Goal: Communication & Community: Answer question/provide support

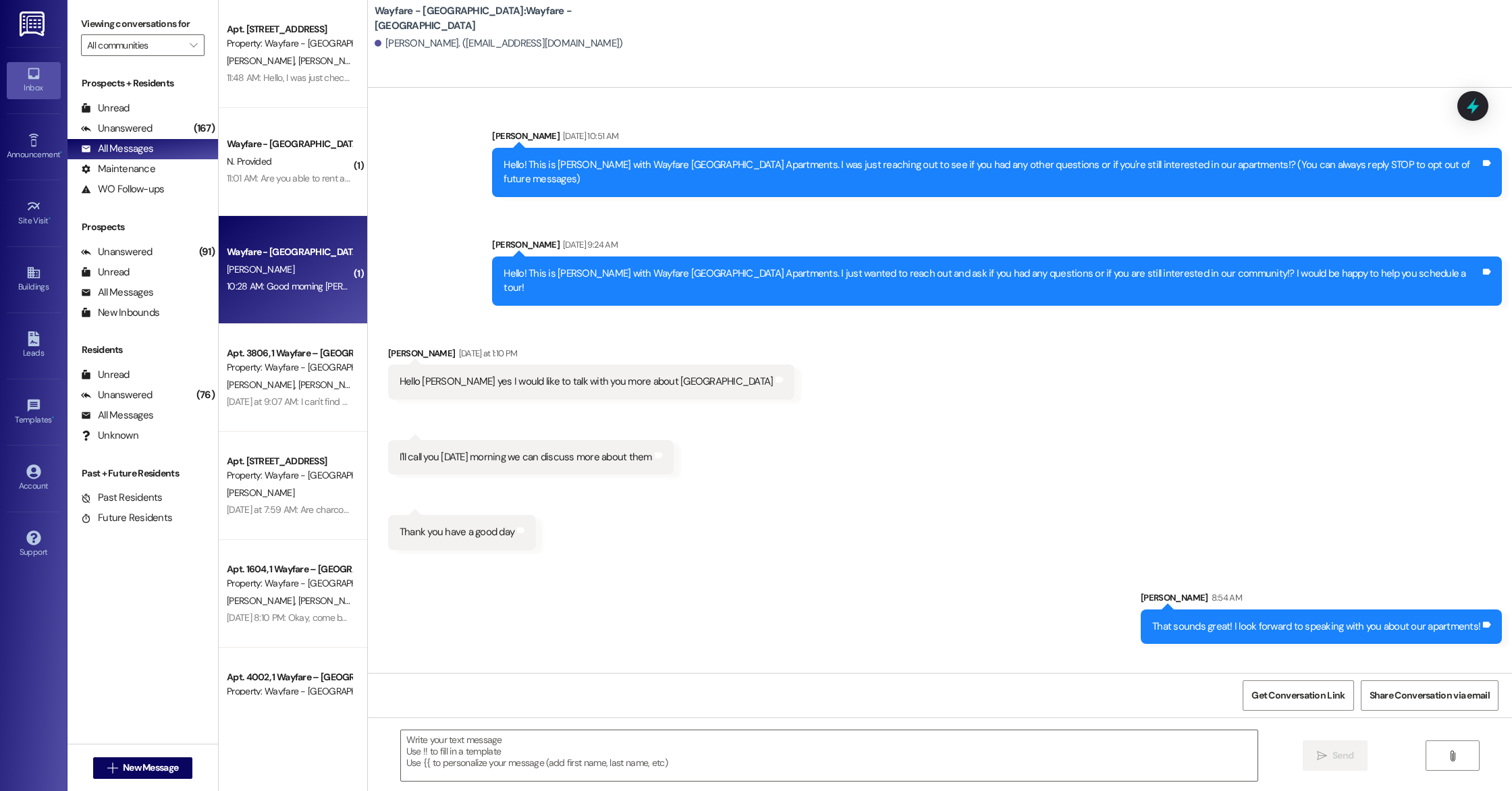
scroll to position [47, 0]
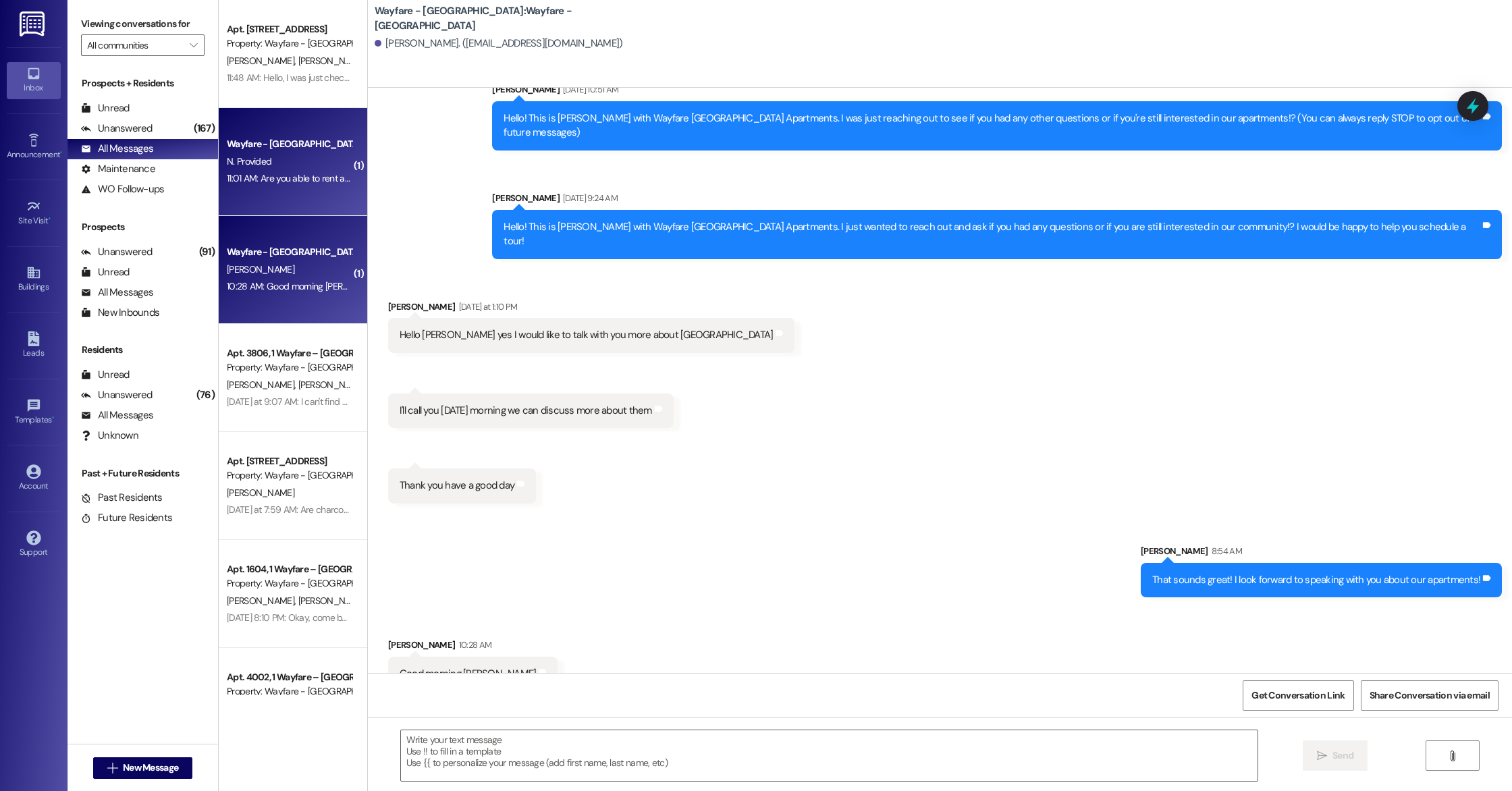
click at [286, 195] on div "Wayfare - [GEOGRAPHIC_DATA] N. Provided 11:01 AM: Are you able to rent another …" at bounding box center [293, 162] width 148 height 108
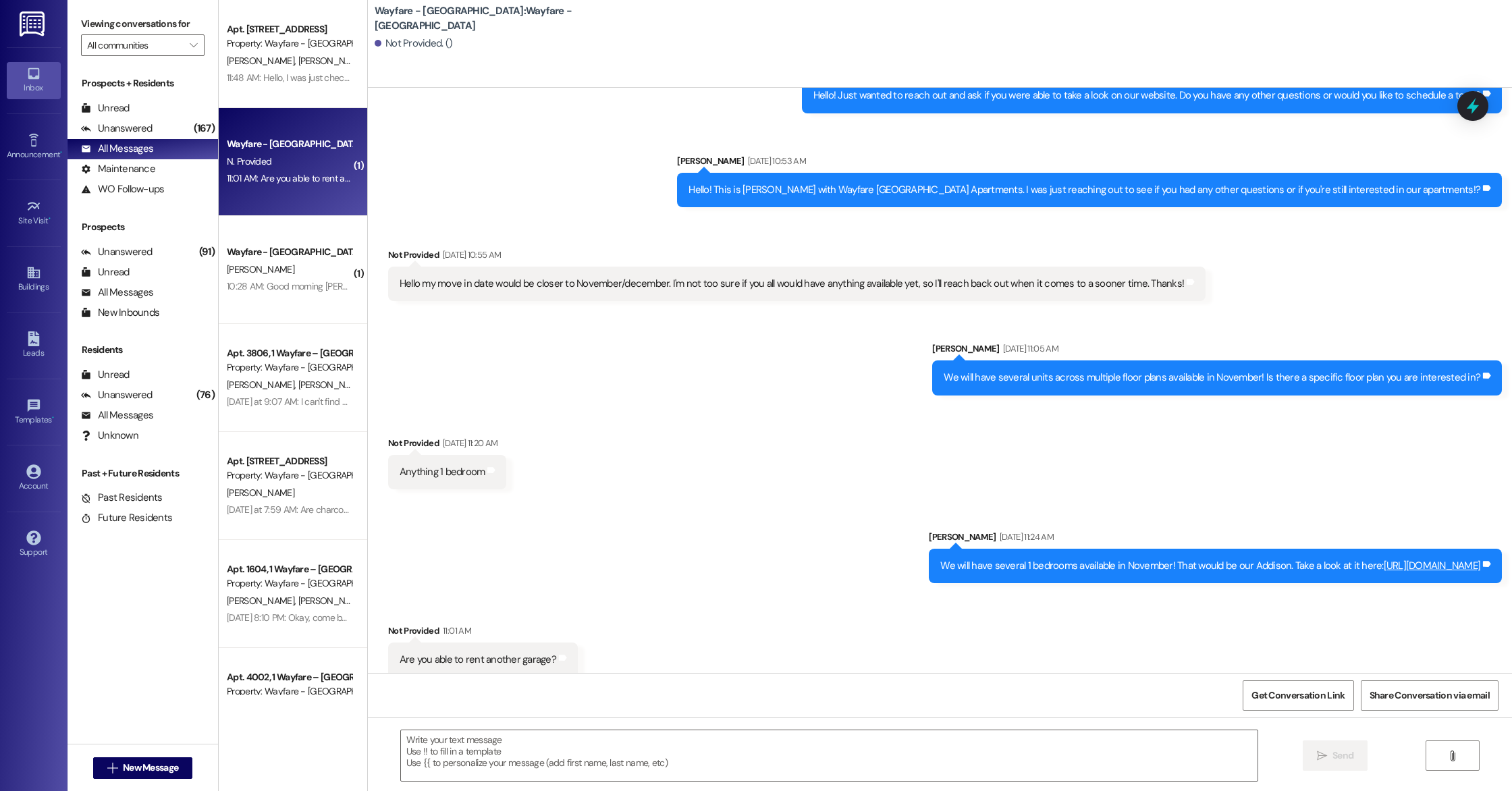
scroll to position [1078, 0]
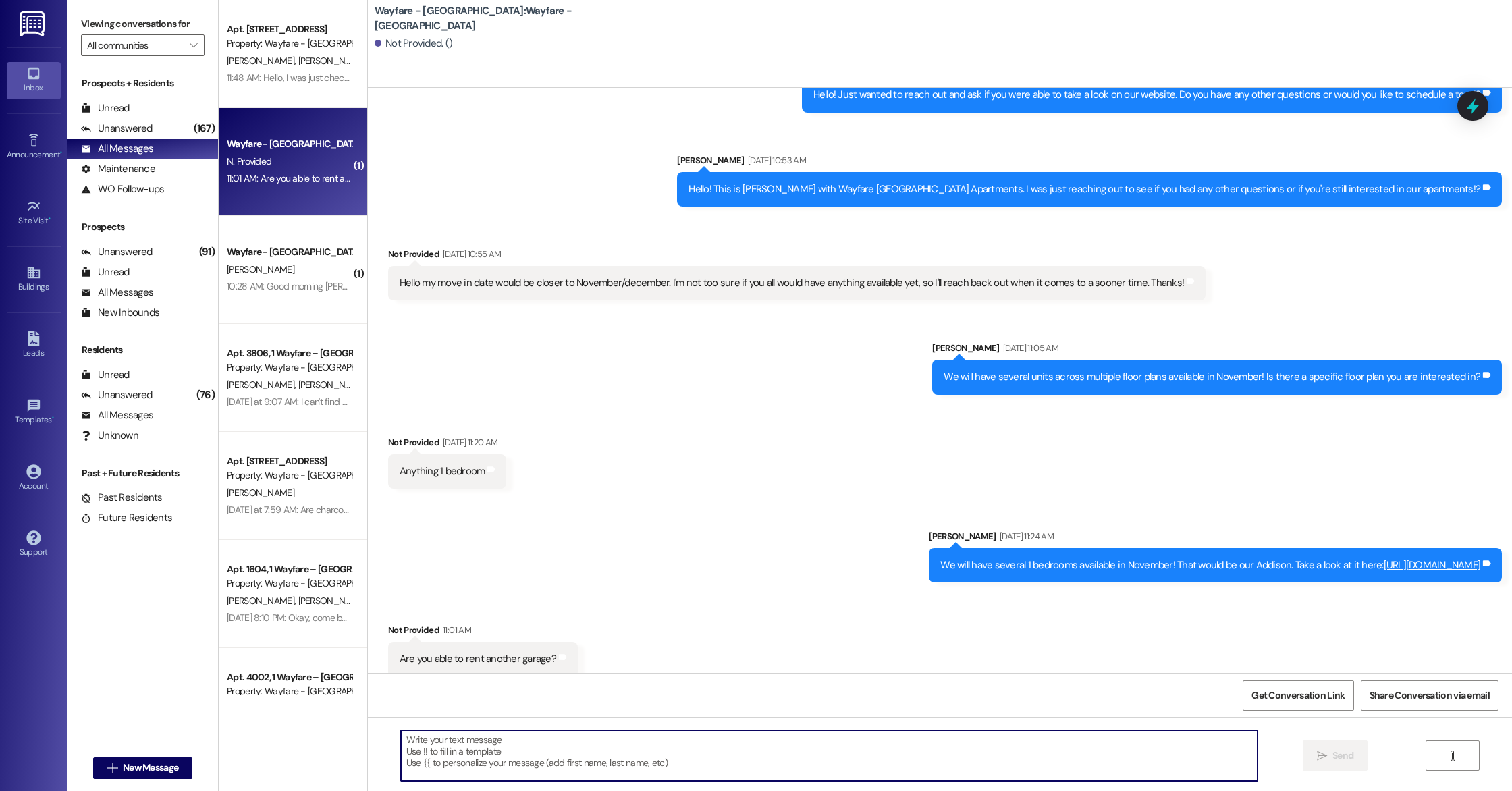
click at [475, 746] on textarea at bounding box center [830, 755] width 857 height 50
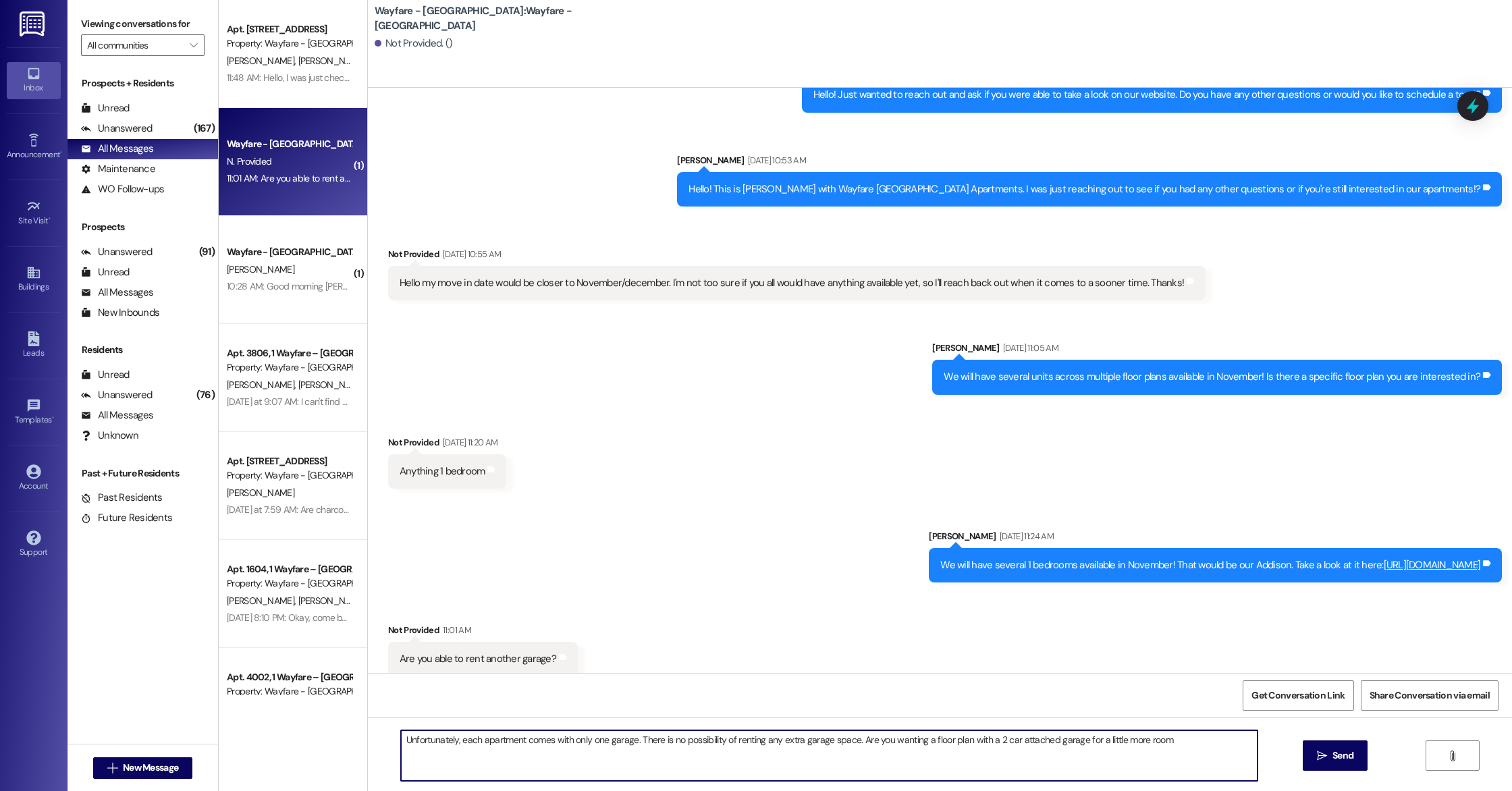
type textarea "Unfortunately, each apartment comes with only one garage. There is no possibili…"
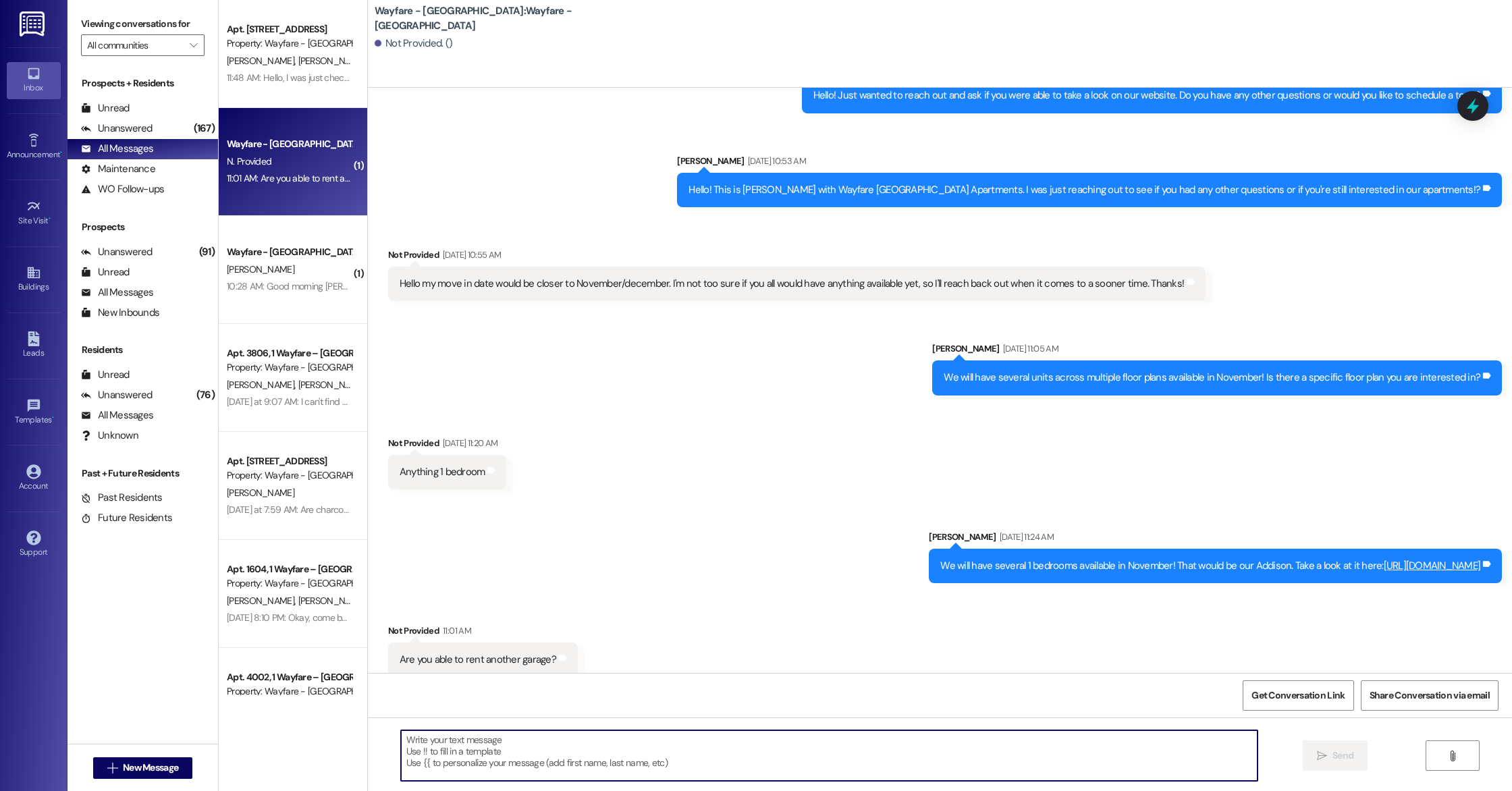
scroll to position [1173, 0]
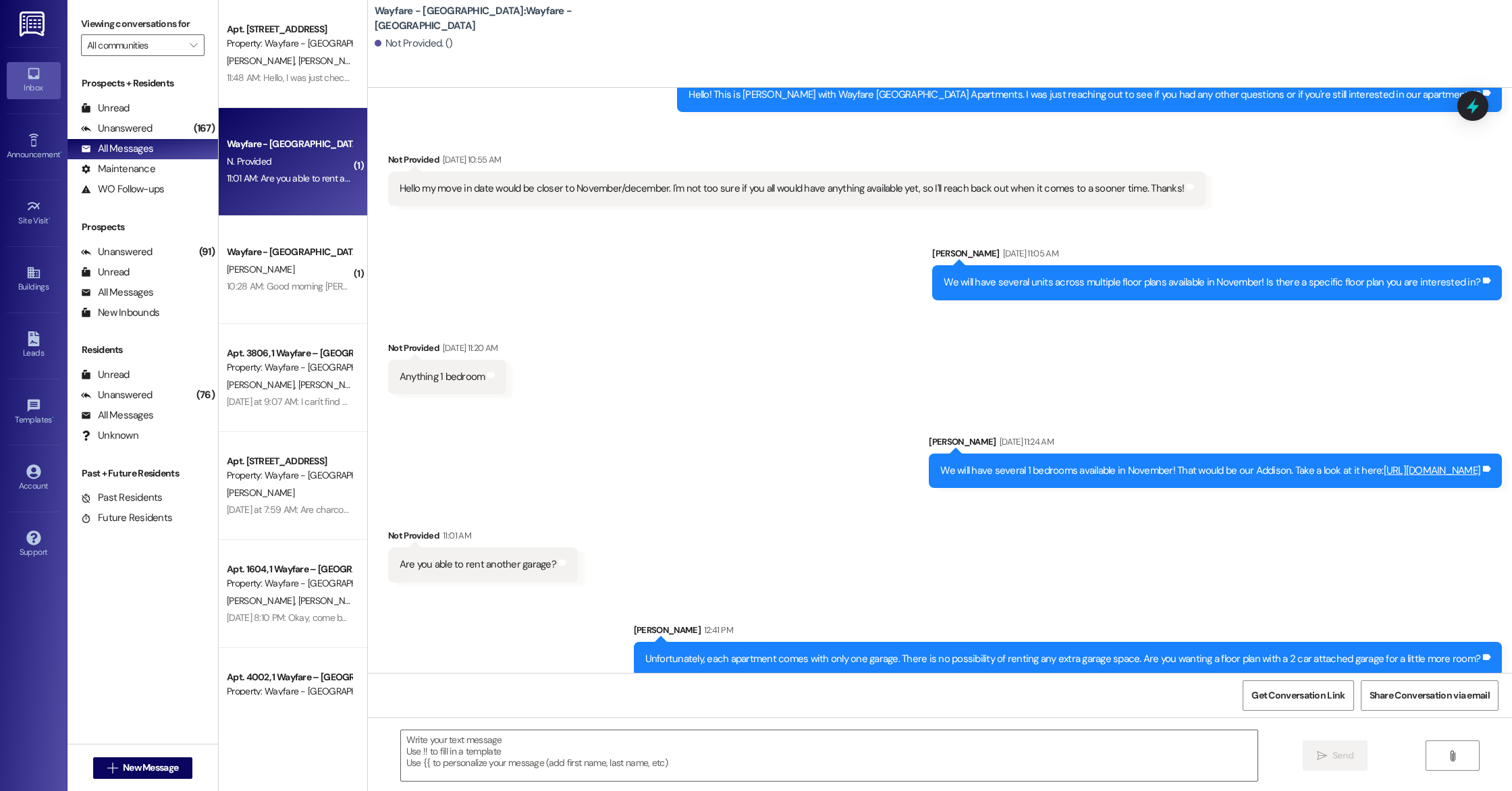
click at [1384, 463] on link "[URL][DOMAIN_NAME]" at bounding box center [1432, 470] width 97 height 13
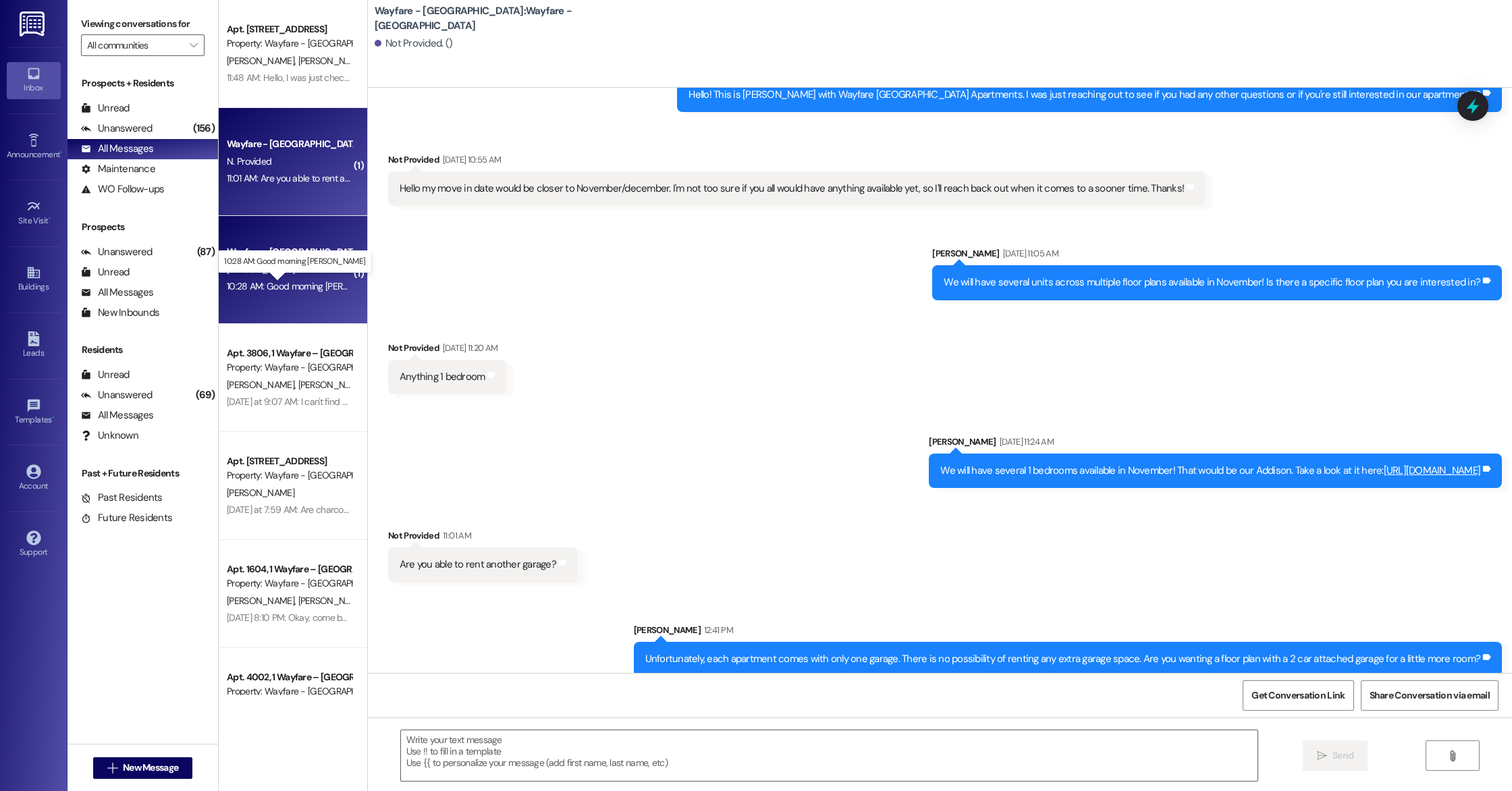
click at [262, 286] on div "10:28 AM: Good morning [PERSON_NAME] 10:28 AM: Good morning [PERSON_NAME]" at bounding box center [310, 286] width 166 height 13
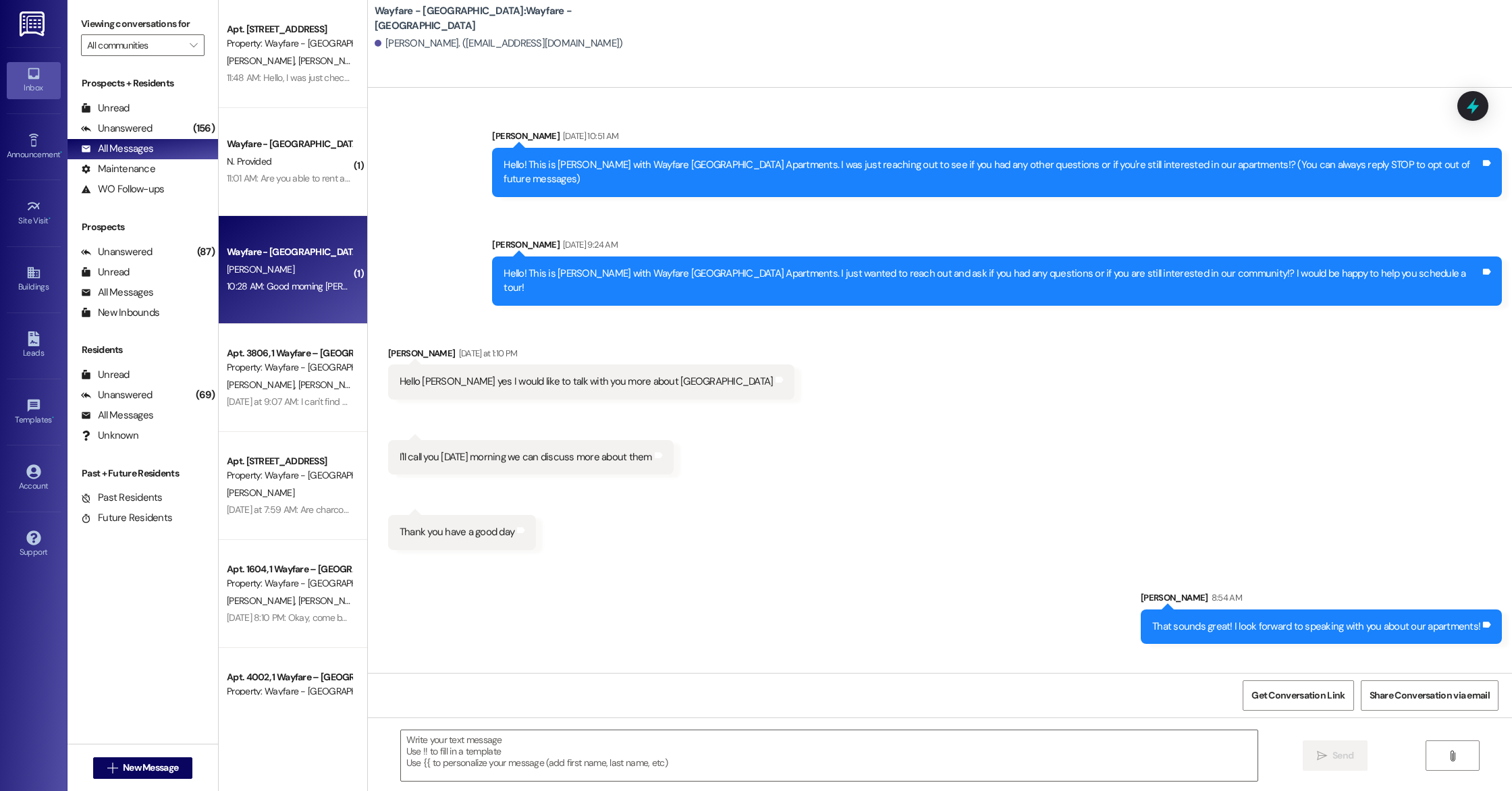
scroll to position [47, 0]
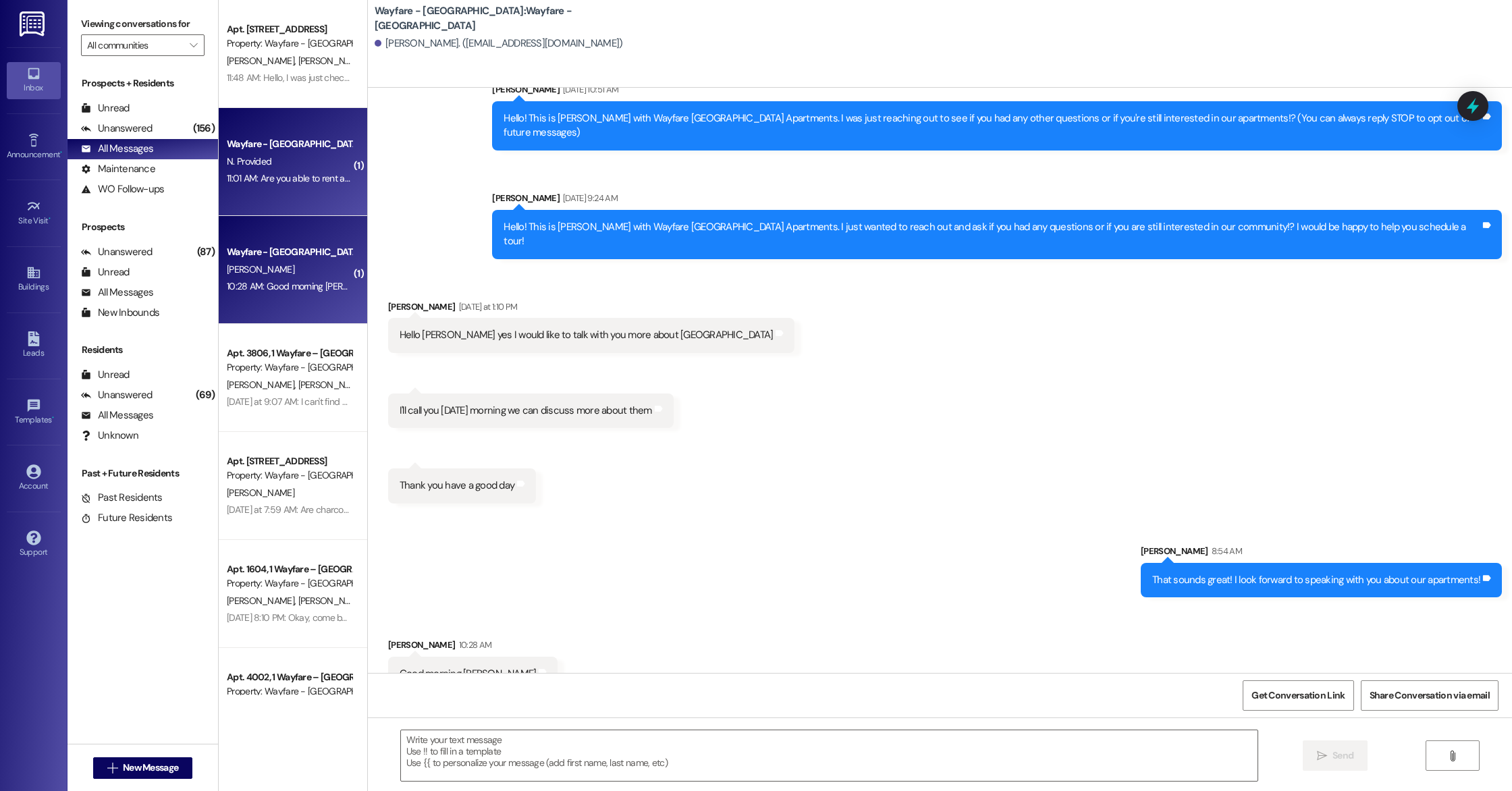
click at [259, 189] on div "Wayfare - [GEOGRAPHIC_DATA] N. Provided 11:01 AM: Are you able to rent another …" at bounding box center [293, 162] width 148 height 108
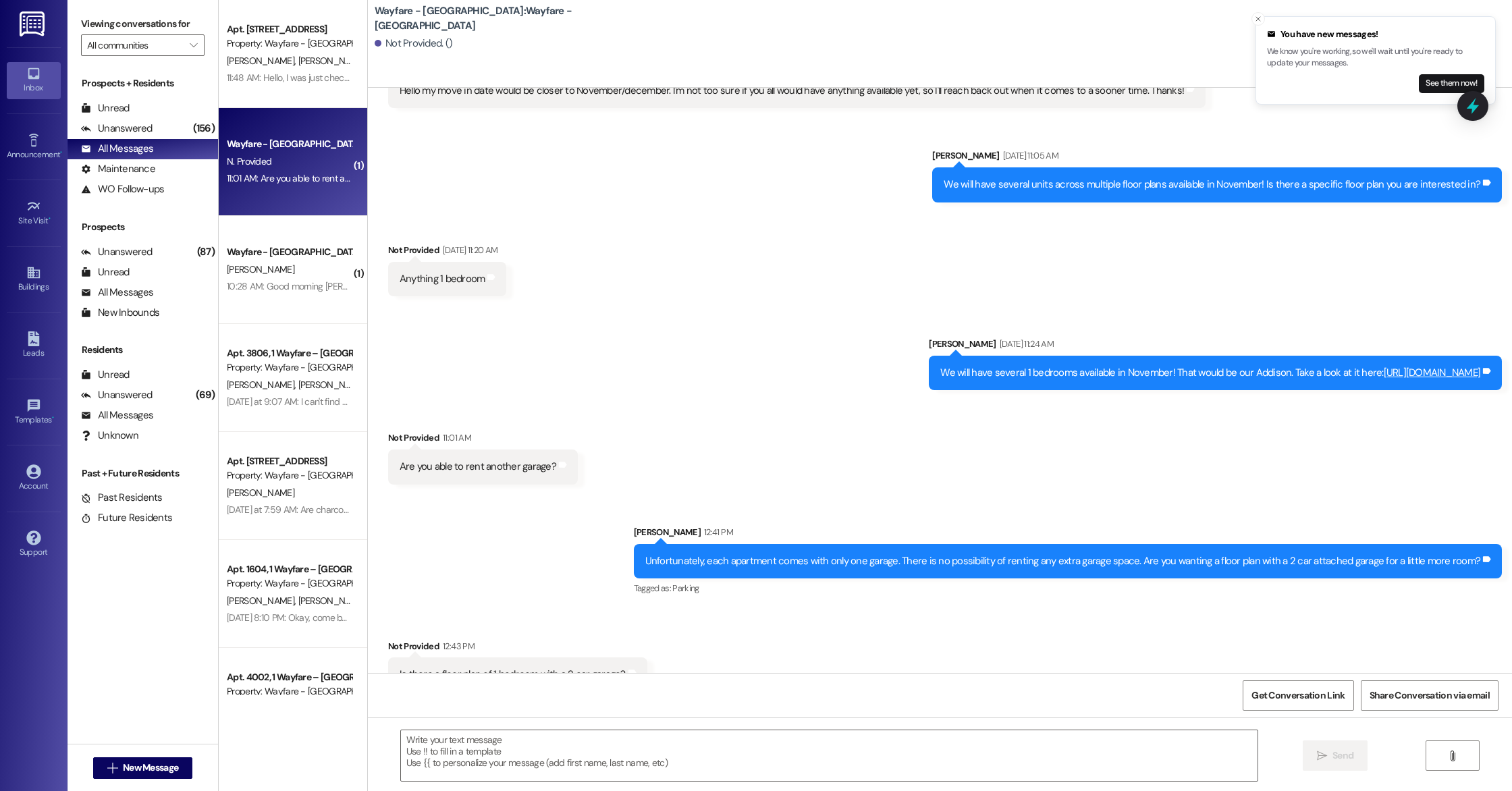
scroll to position [1286, 0]
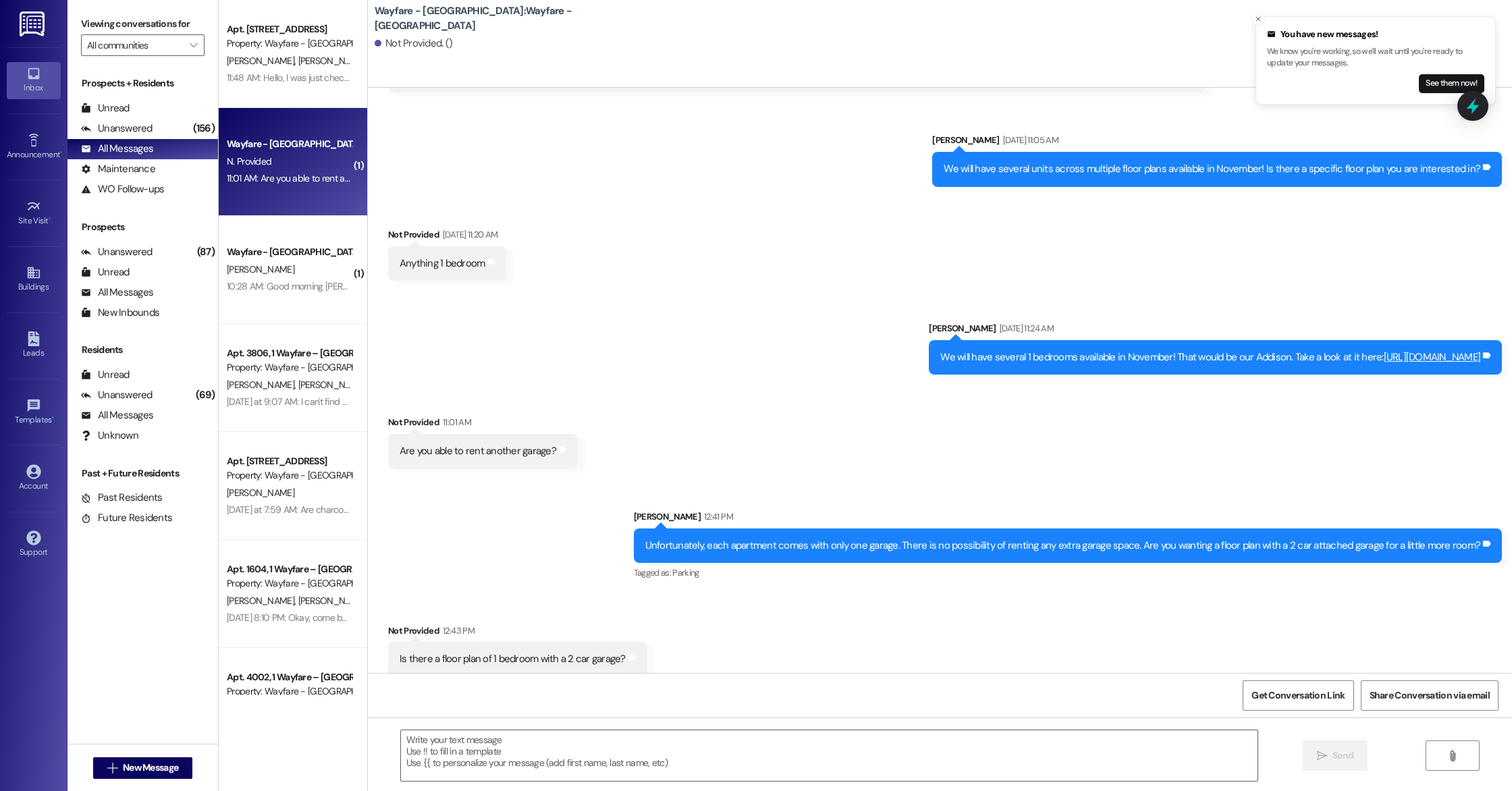
drag, startPoint x: 867, startPoint y: 164, endPoint x: 867, endPoint y: 172, distance: 8.0
click at [867, 172] on div "Sent via SMS [PERSON_NAME] [DATE] 11:05 AM We will have several units across mu…" at bounding box center [940, 149] width 1144 height 93
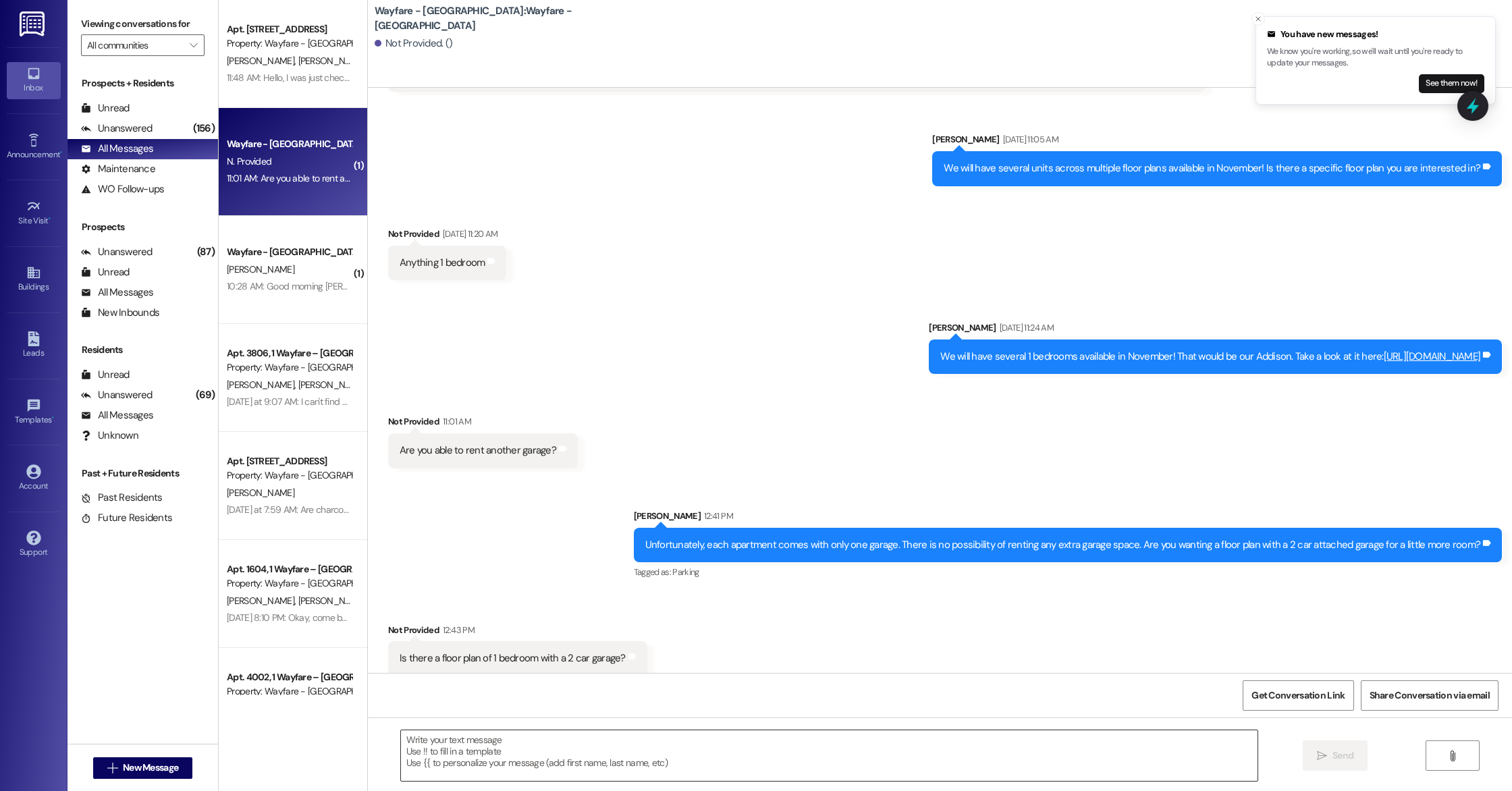
click at [488, 743] on textarea at bounding box center [830, 755] width 857 height 50
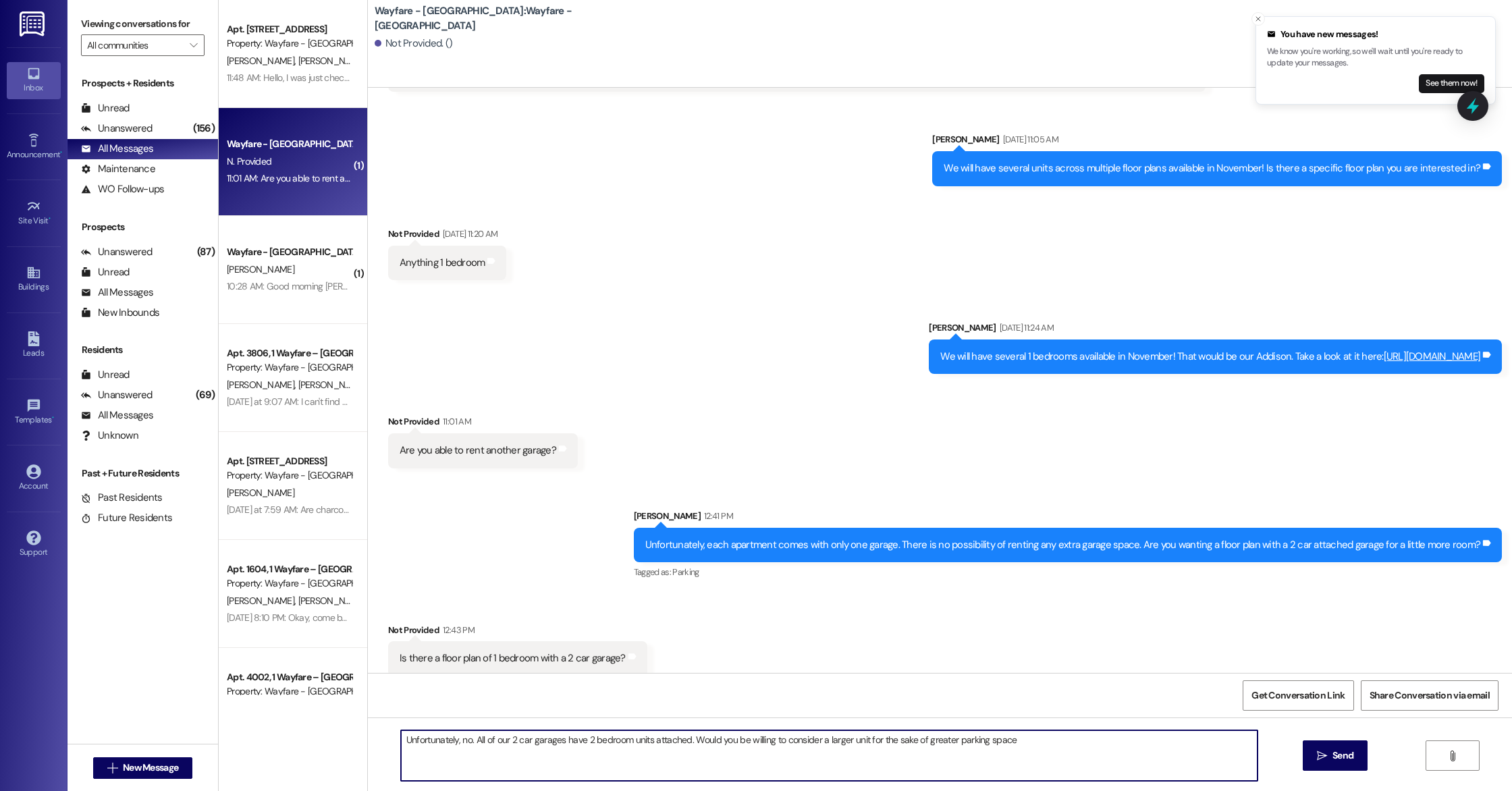
type textarea "Unfortunately, no. All of our 2 car garages have 2 bedroom units attached. Woul…"
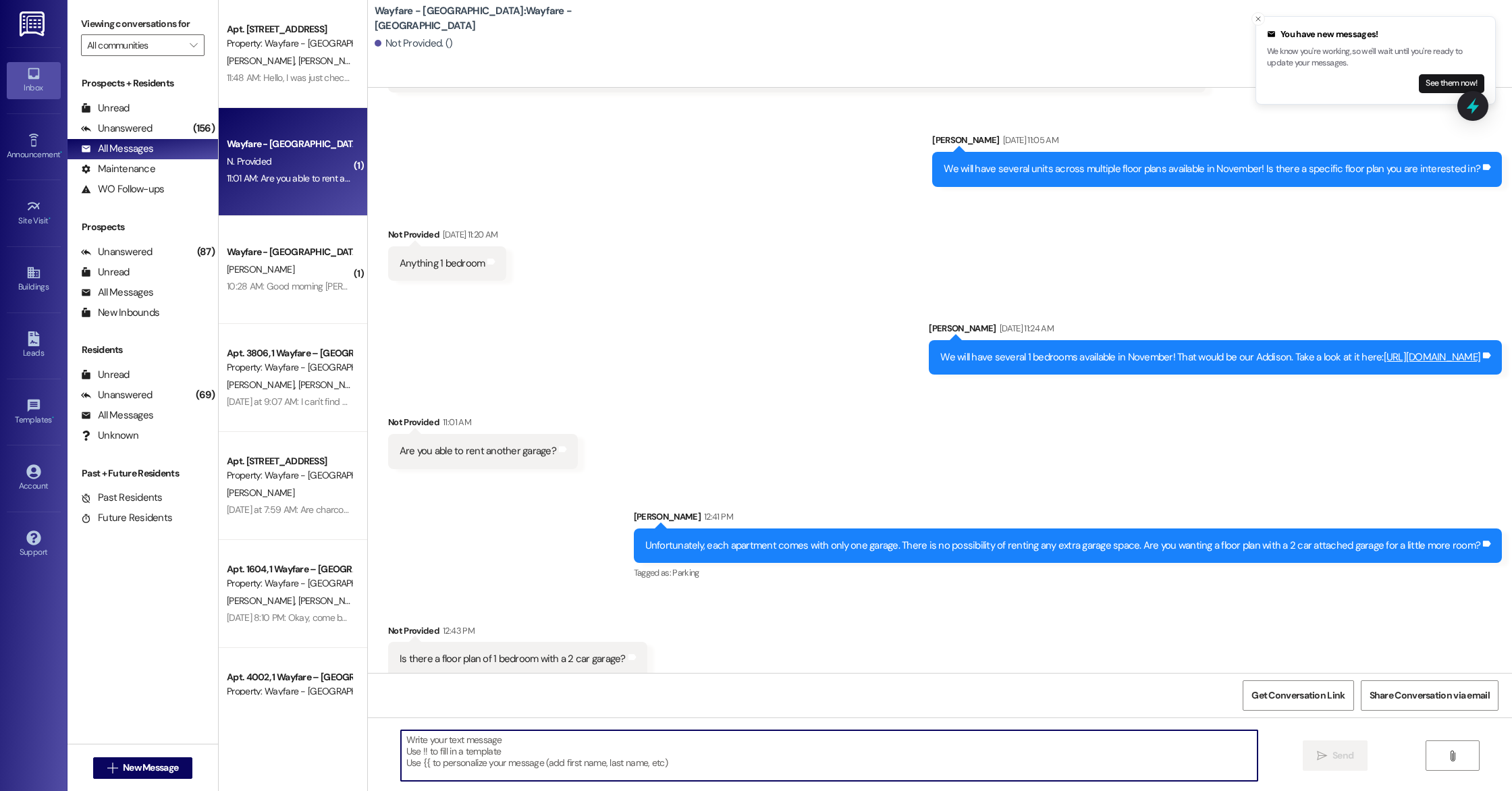
scroll to position [1380, 0]
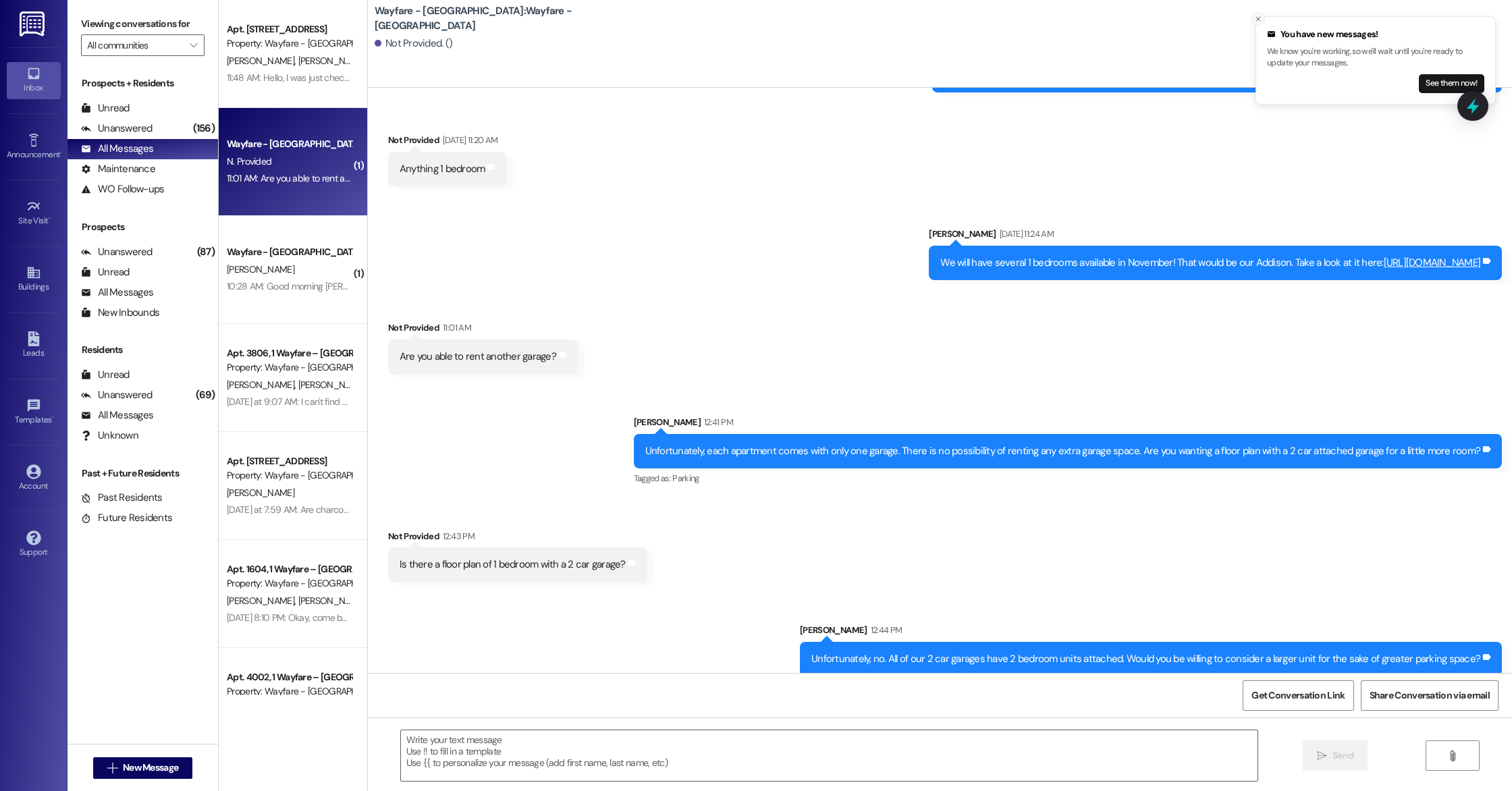
click at [1261, 22] on icon "Close toast" at bounding box center [1258, 19] width 8 height 8
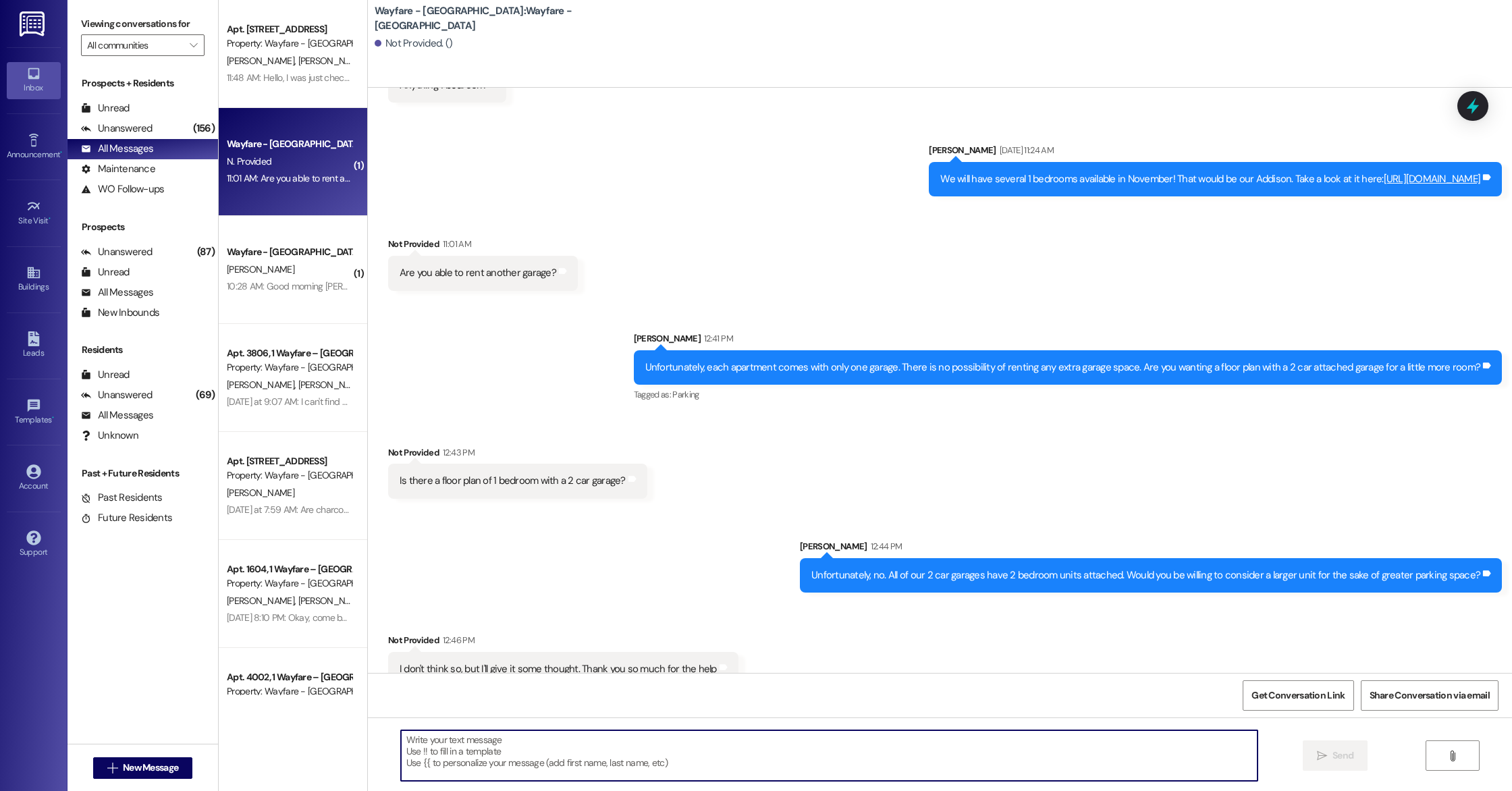
scroll to position [1473, 0]
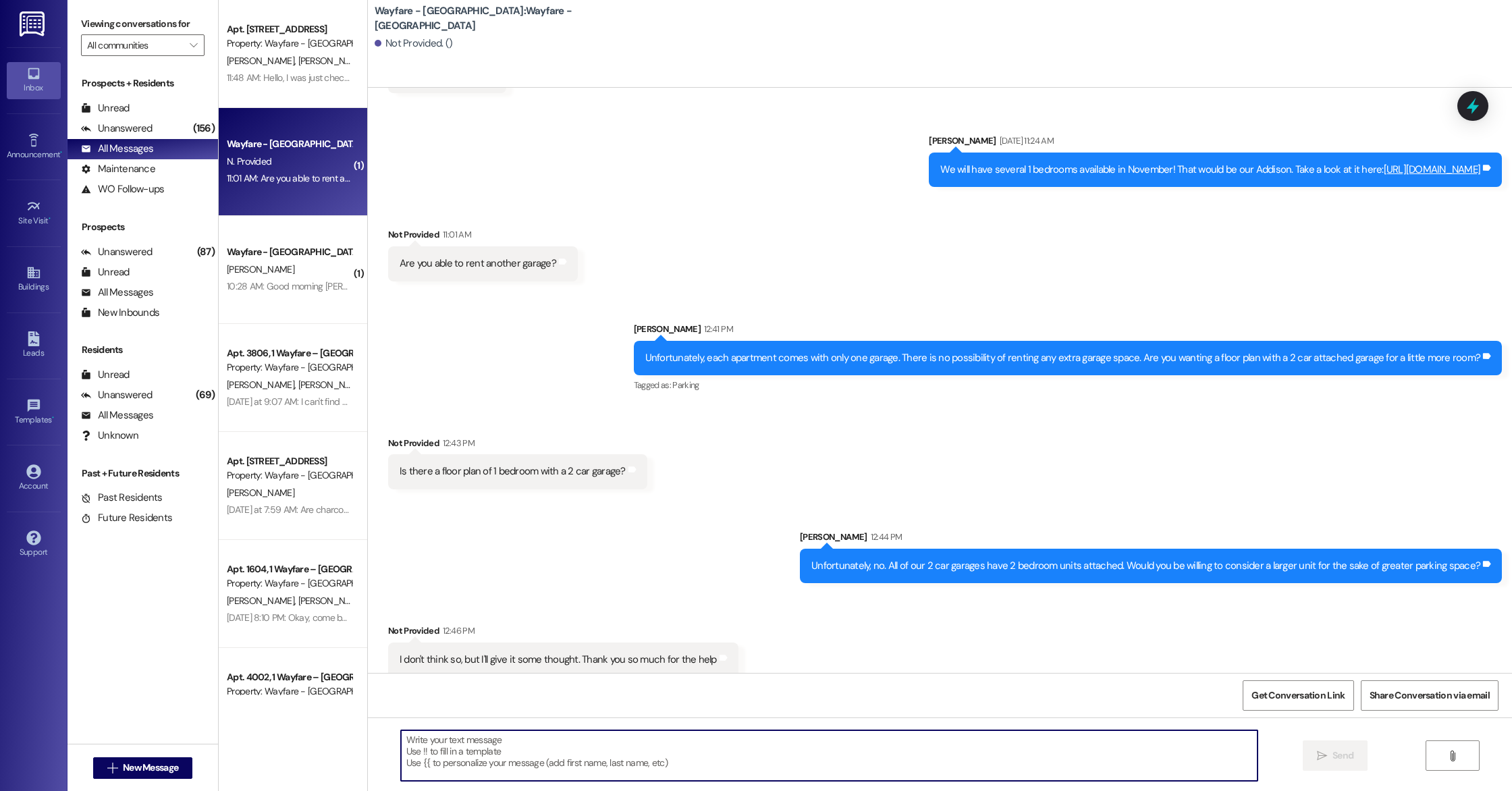
click at [465, 750] on textarea at bounding box center [830, 755] width 857 height 50
type textarea "No problem! Please do not hesitate to reach out if you have any questions!"
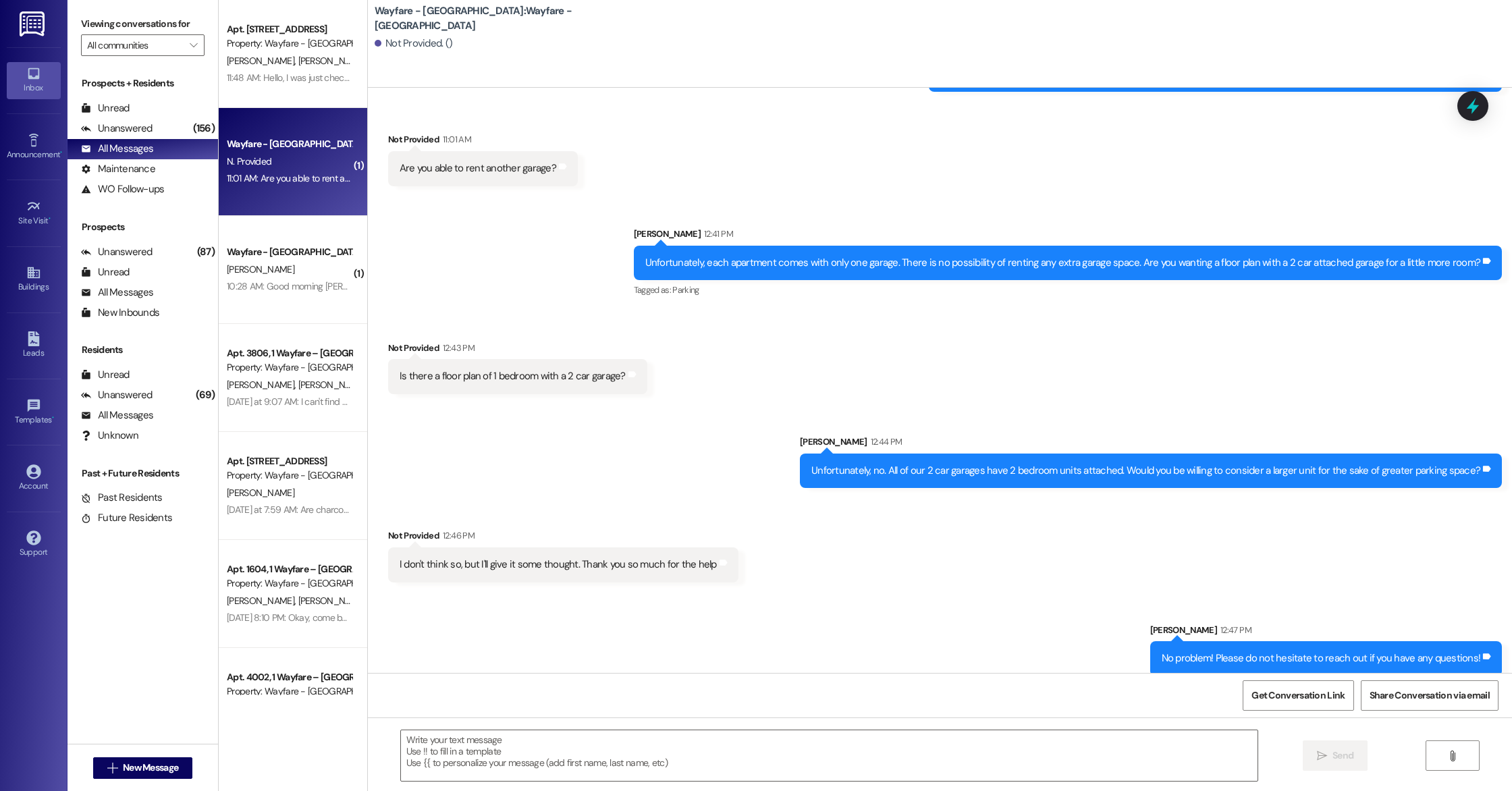
click at [388, 46] on div "Not Provided. ()" at bounding box center [413, 44] width 77 height 14
click at [135, 770] on span "New Message" at bounding box center [151, 768] width 56 height 14
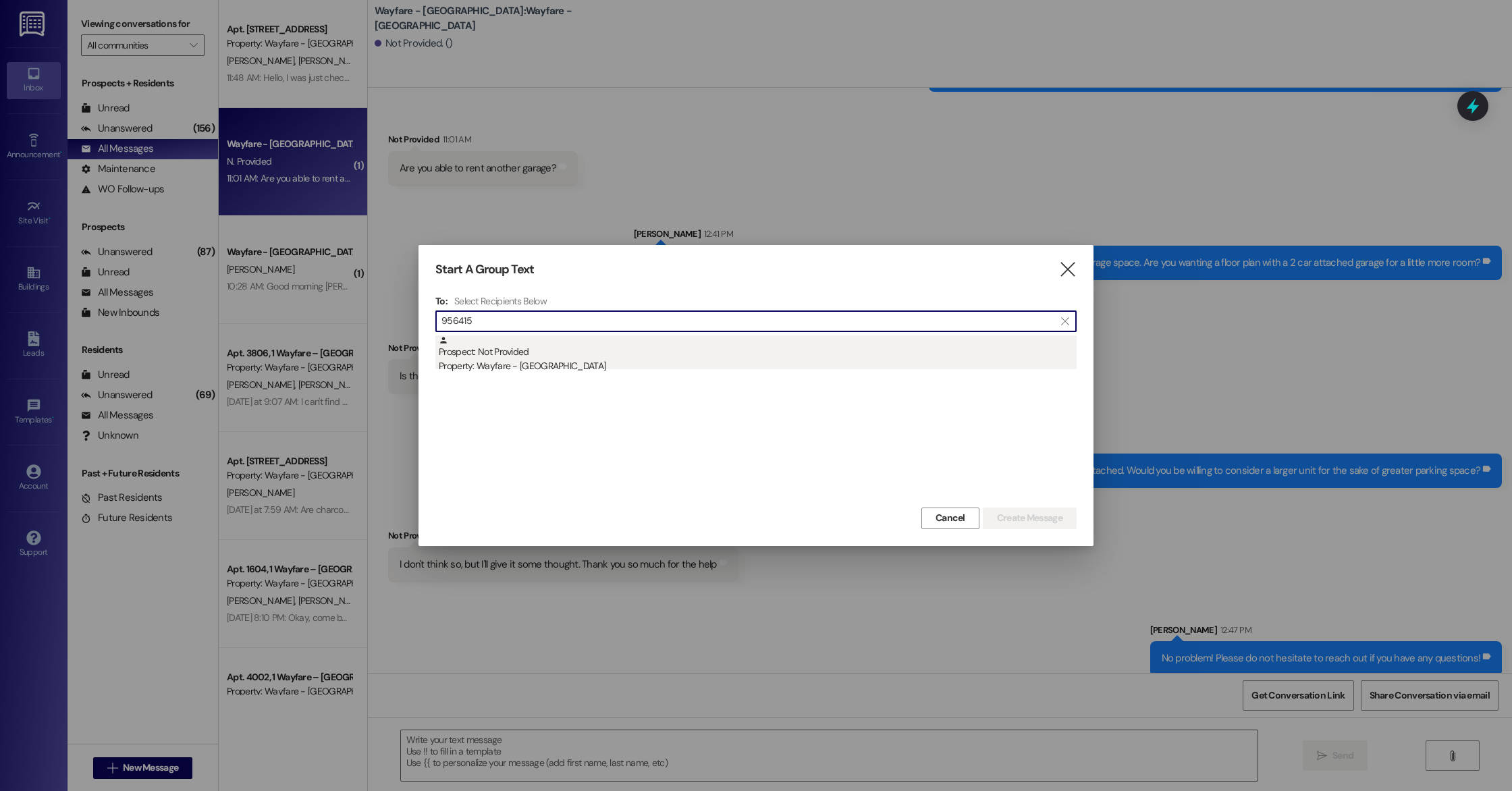
type input "956415"
click at [528, 363] on div "Property: Wayfare - [GEOGRAPHIC_DATA]" at bounding box center [758, 366] width 637 height 14
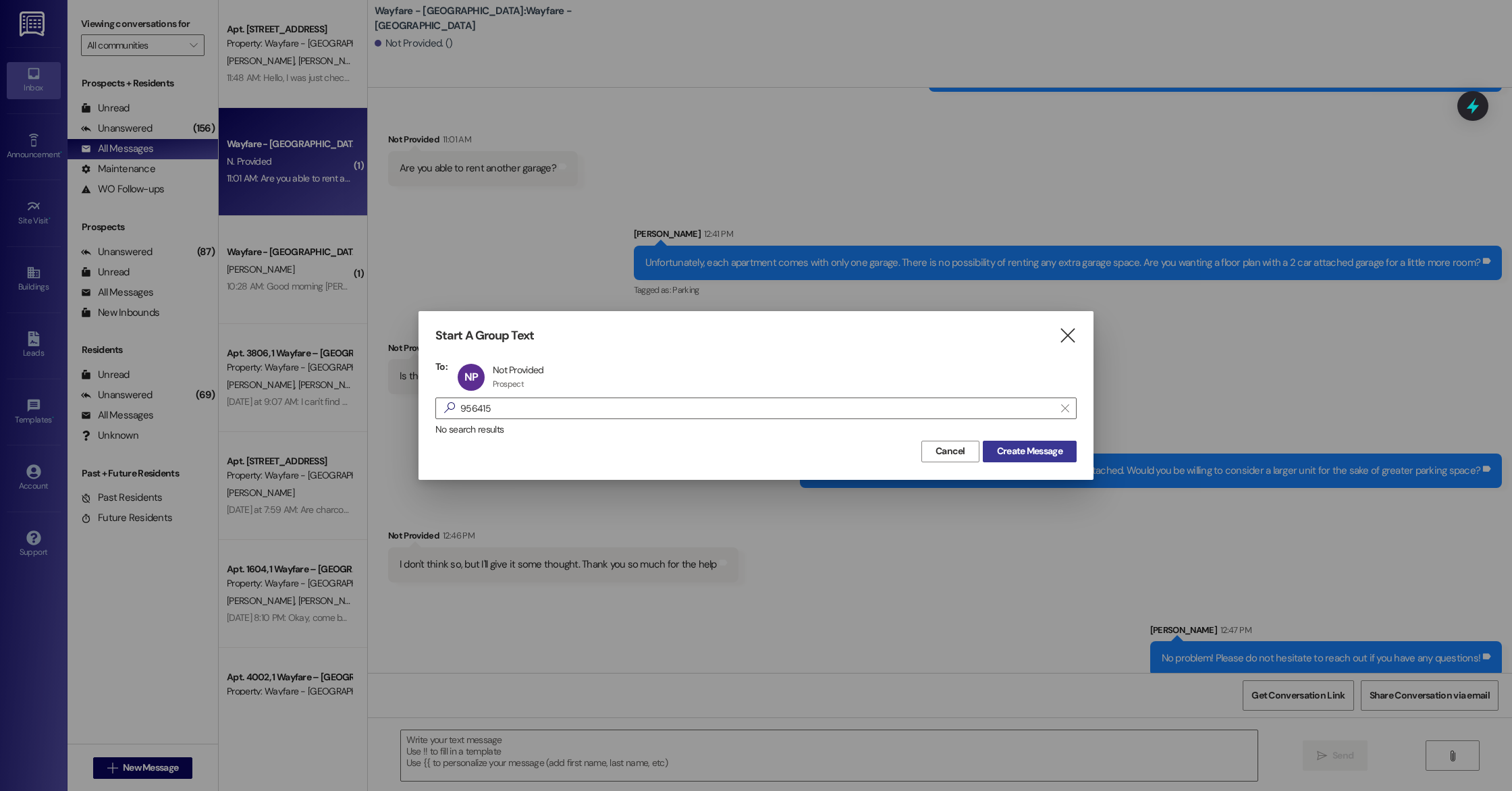
click at [1028, 444] on span "Create Message" at bounding box center [1029, 452] width 66 height 14
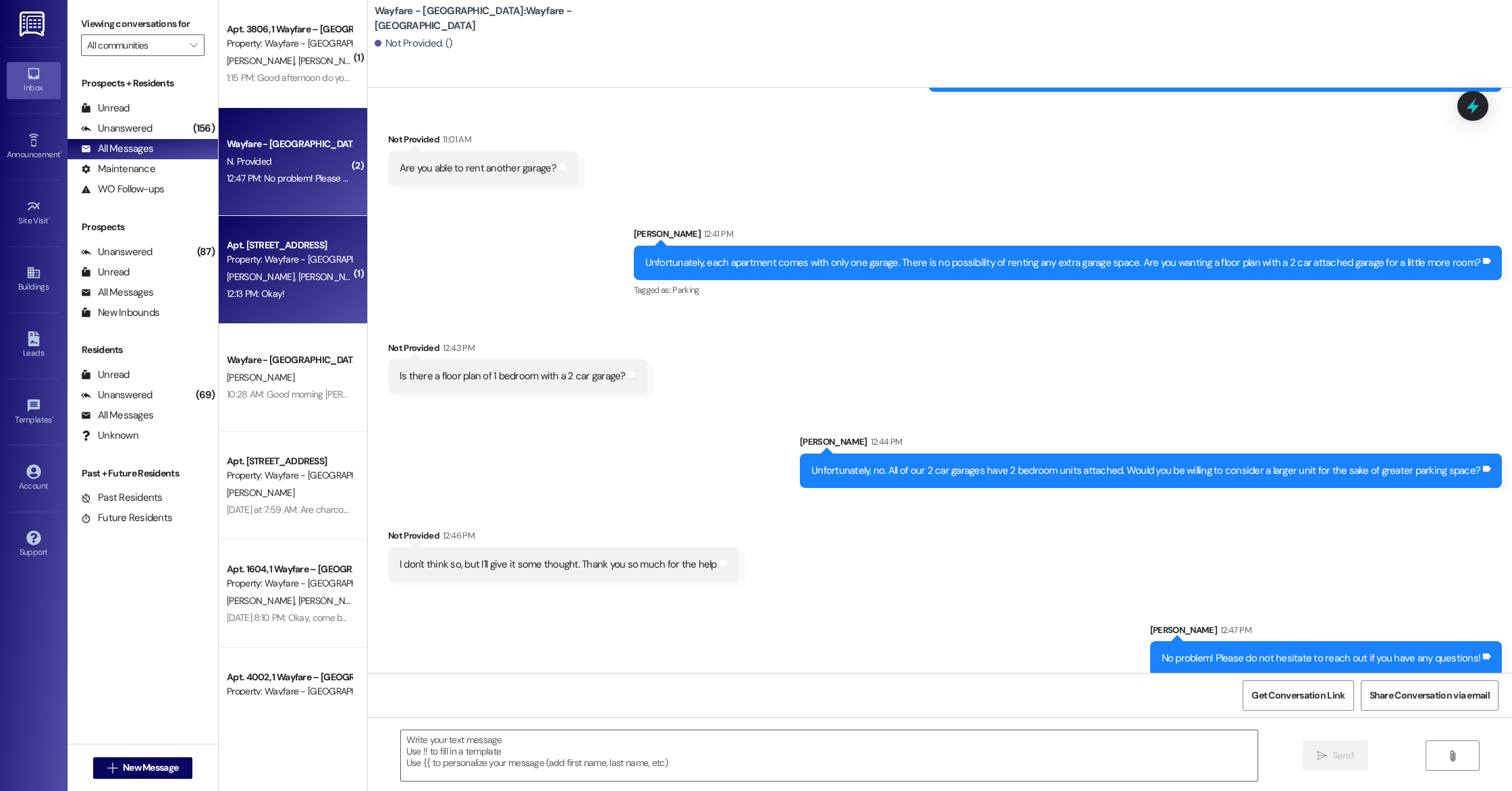
click at [310, 281] on div "[PERSON_NAME] [PERSON_NAME]" at bounding box center [289, 277] width 127 height 17
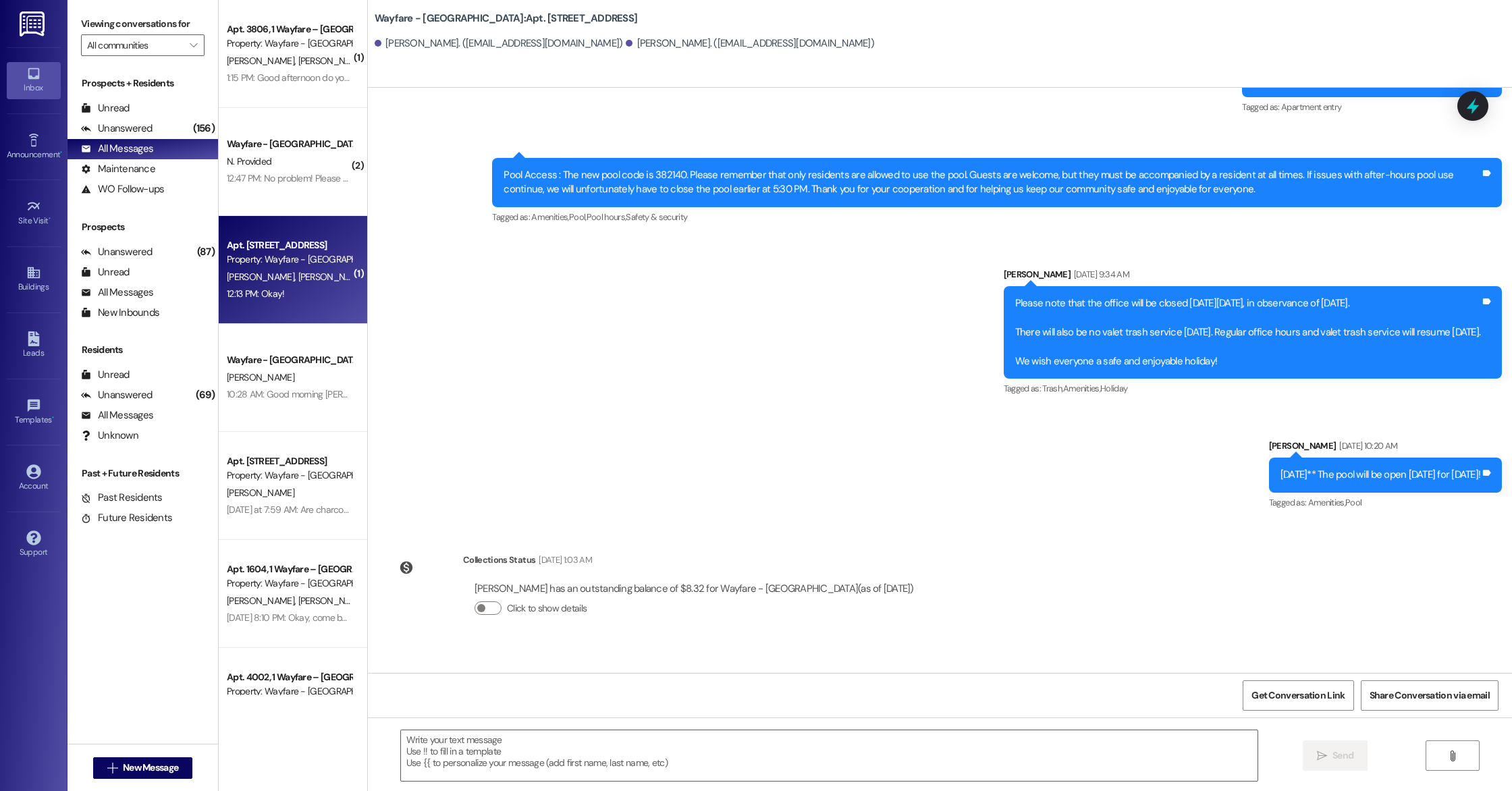
scroll to position [9216, 0]
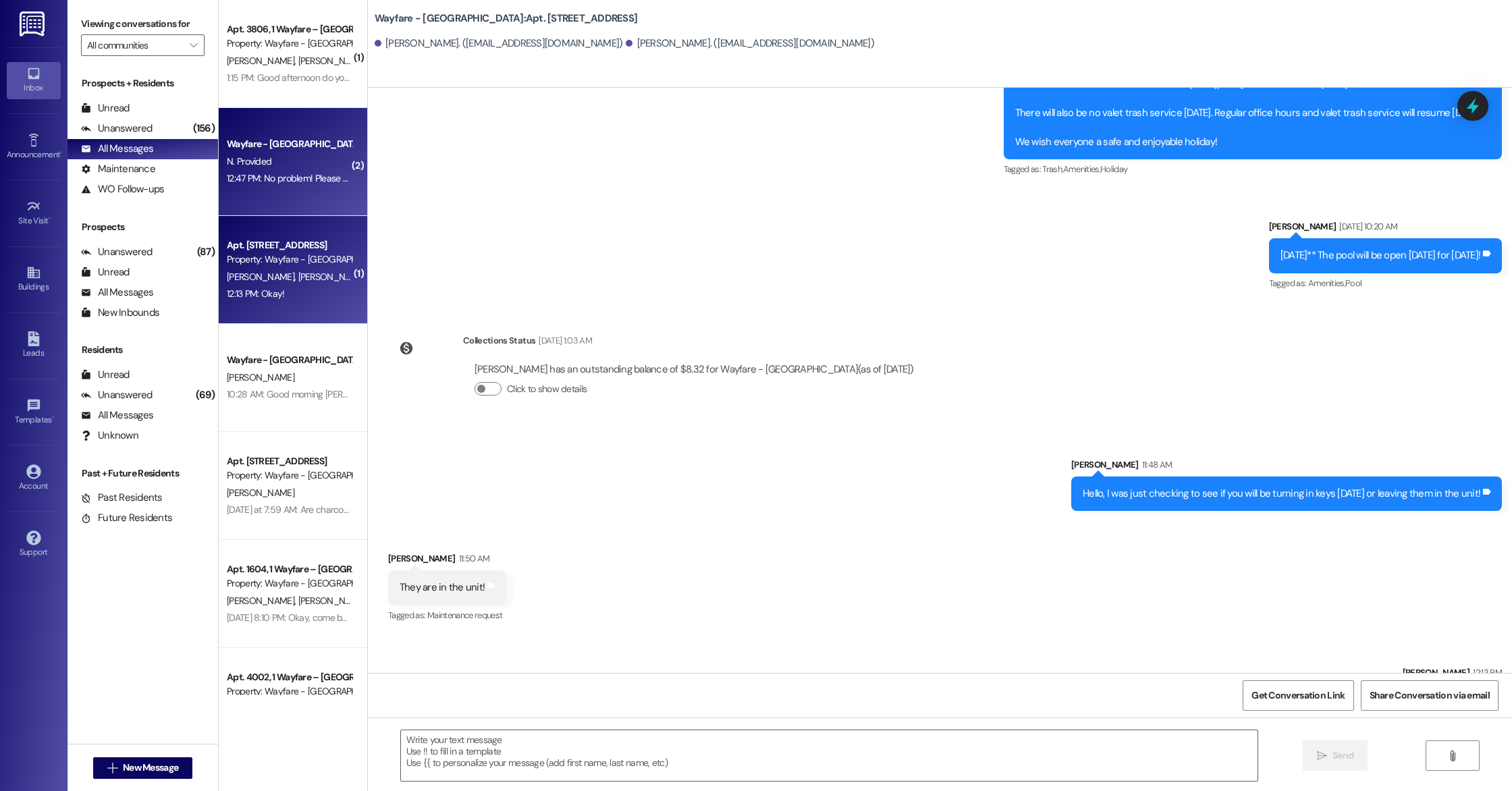
click at [260, 164] on div "N. Provided" at bounding box center [289, 162] width 127 height 17
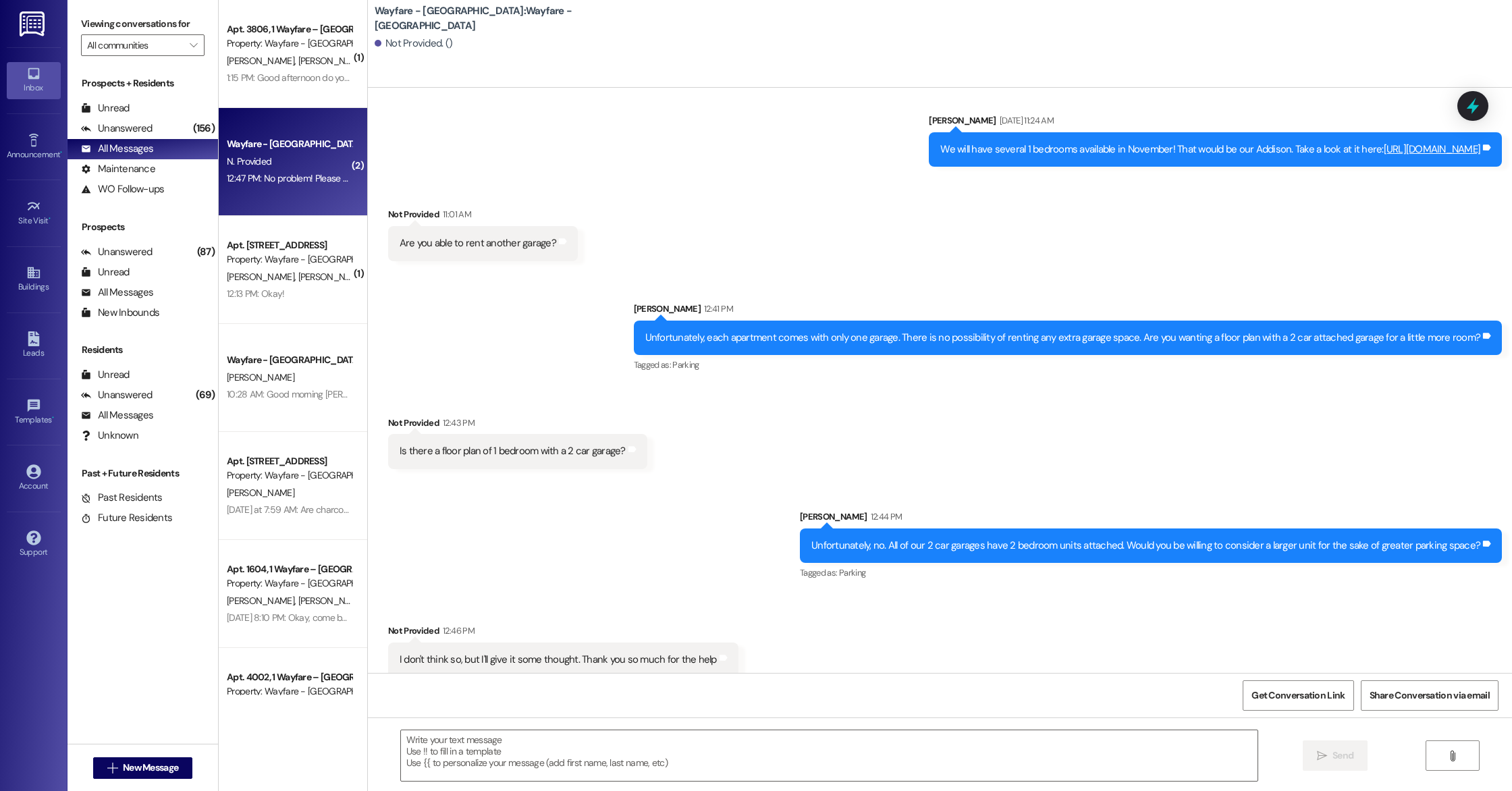
scroll to position [1588, 0]
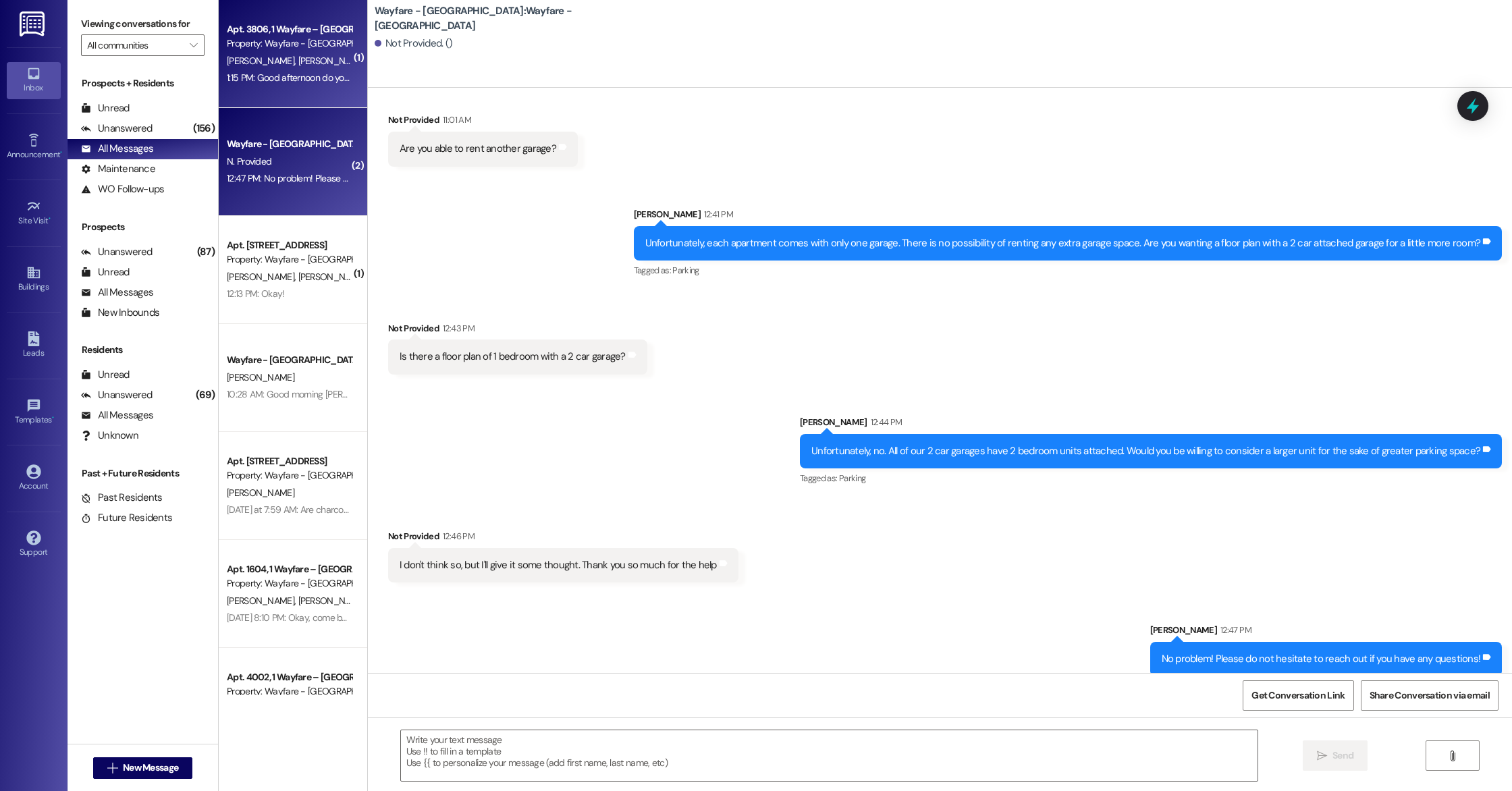
click at [298, 80] on div "1:15 PM: Good afternoon do you happen to know when the a/c company will be comi…" at bounding box center [414, 78] width 374 height 13
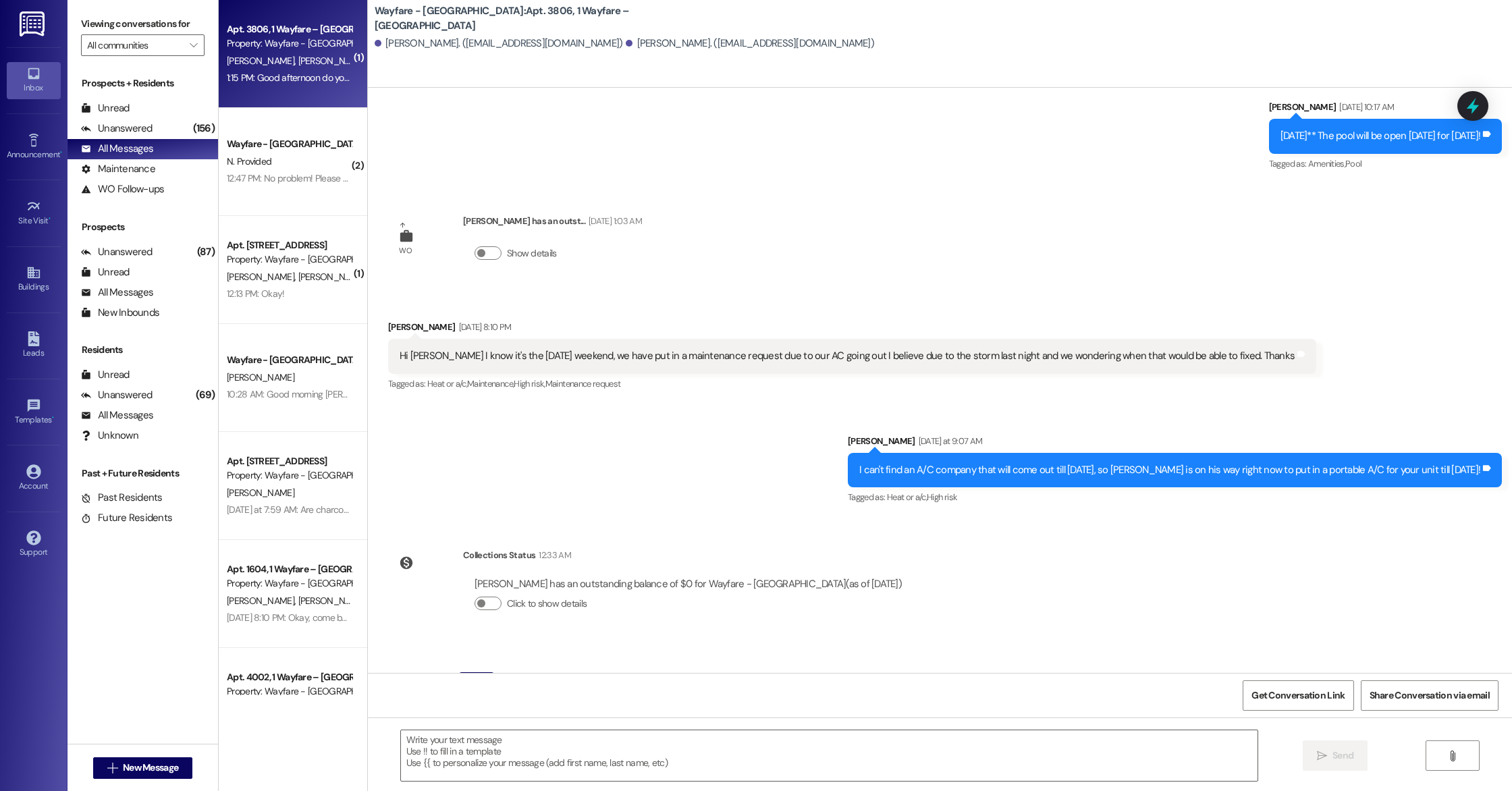
scroll to position [2809, 0]
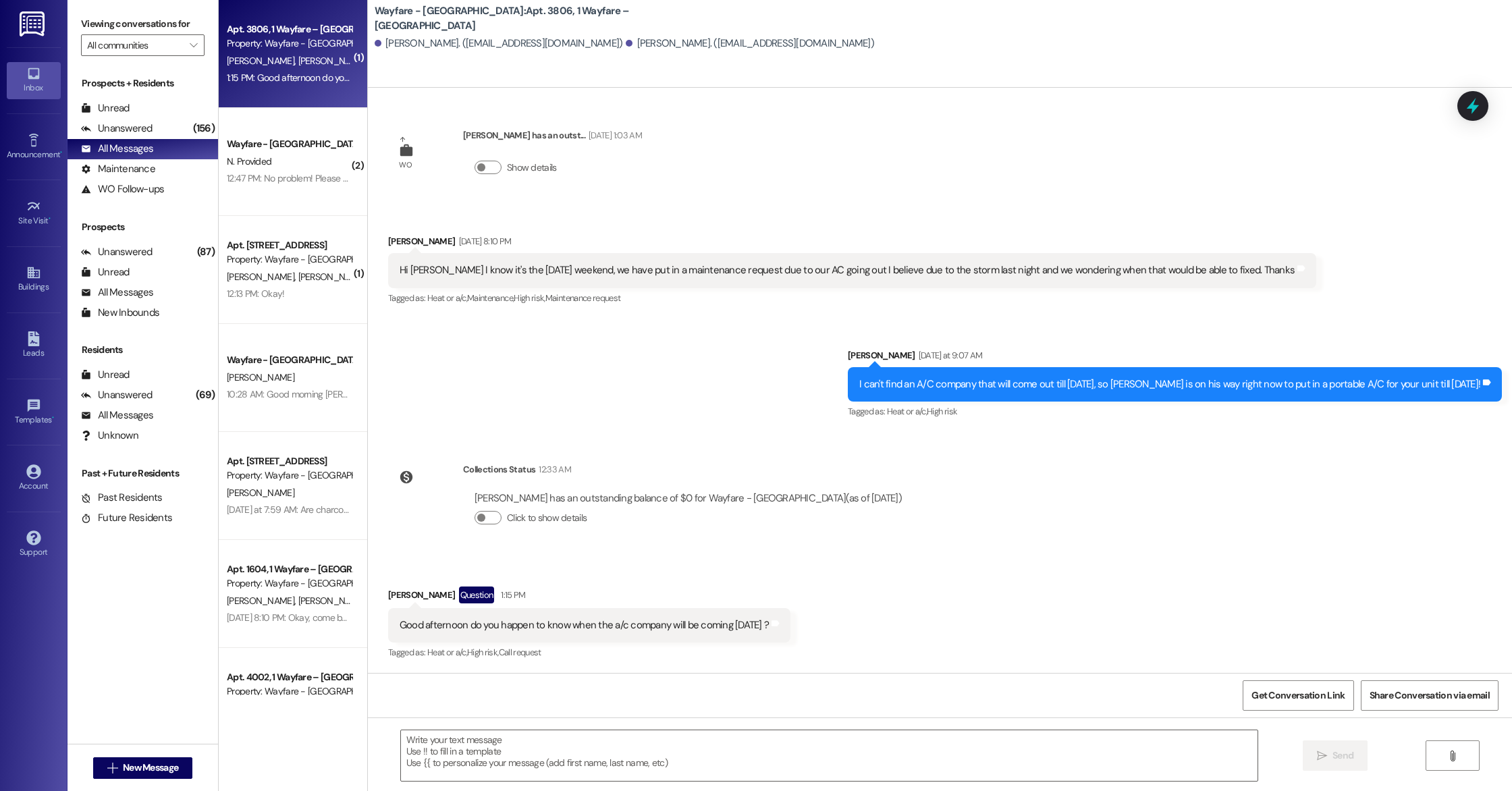
click at [901, 558] on div "Received via SMS [PERSON_NAME] Question 1:15 PM Good afternoon do you happen to…" at bounding box center [940, 614] width 1144 height 117
drag, startPoint x: 600, startPoint y: 624, endPoint x: 705, endPoint y: 628, distance: 105.1
click at [705, 628] on div "Good afternoon do you happen to know when the a/c company will be coming [DATE]…" at bounding box center [584, 626] width 369 height 14
click at [883, 604] on div "Received via SMS [PERSON_NAME] Question 1:15 PM Good afternoon do you happen to…" at bounding box center [940, 614] width 1144 height 117
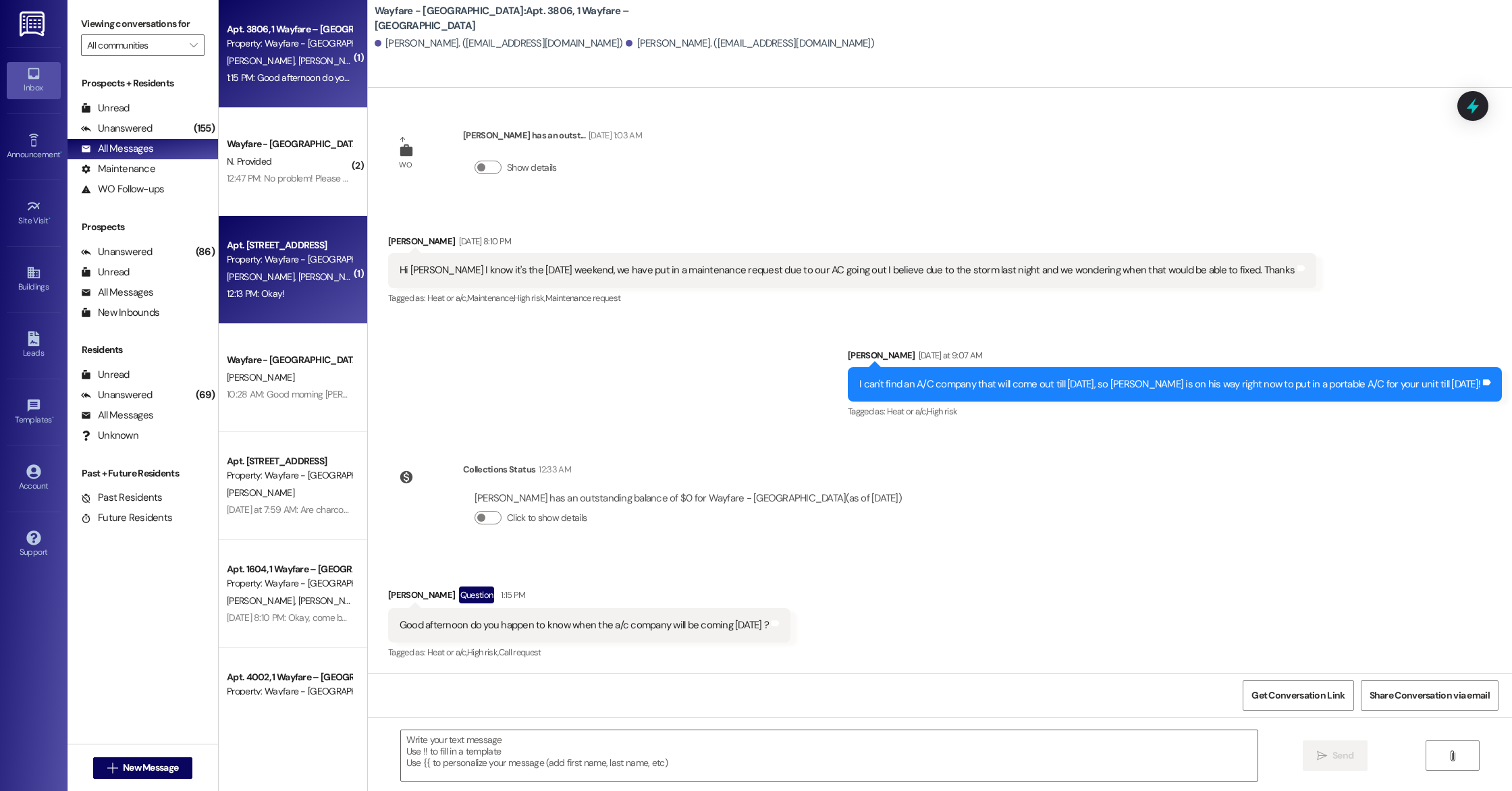
click at [294, 297] on div "12:13 PM: Okay! 12:13 PM: Okay!" at bounding box center [289, 294] width 127 height 17
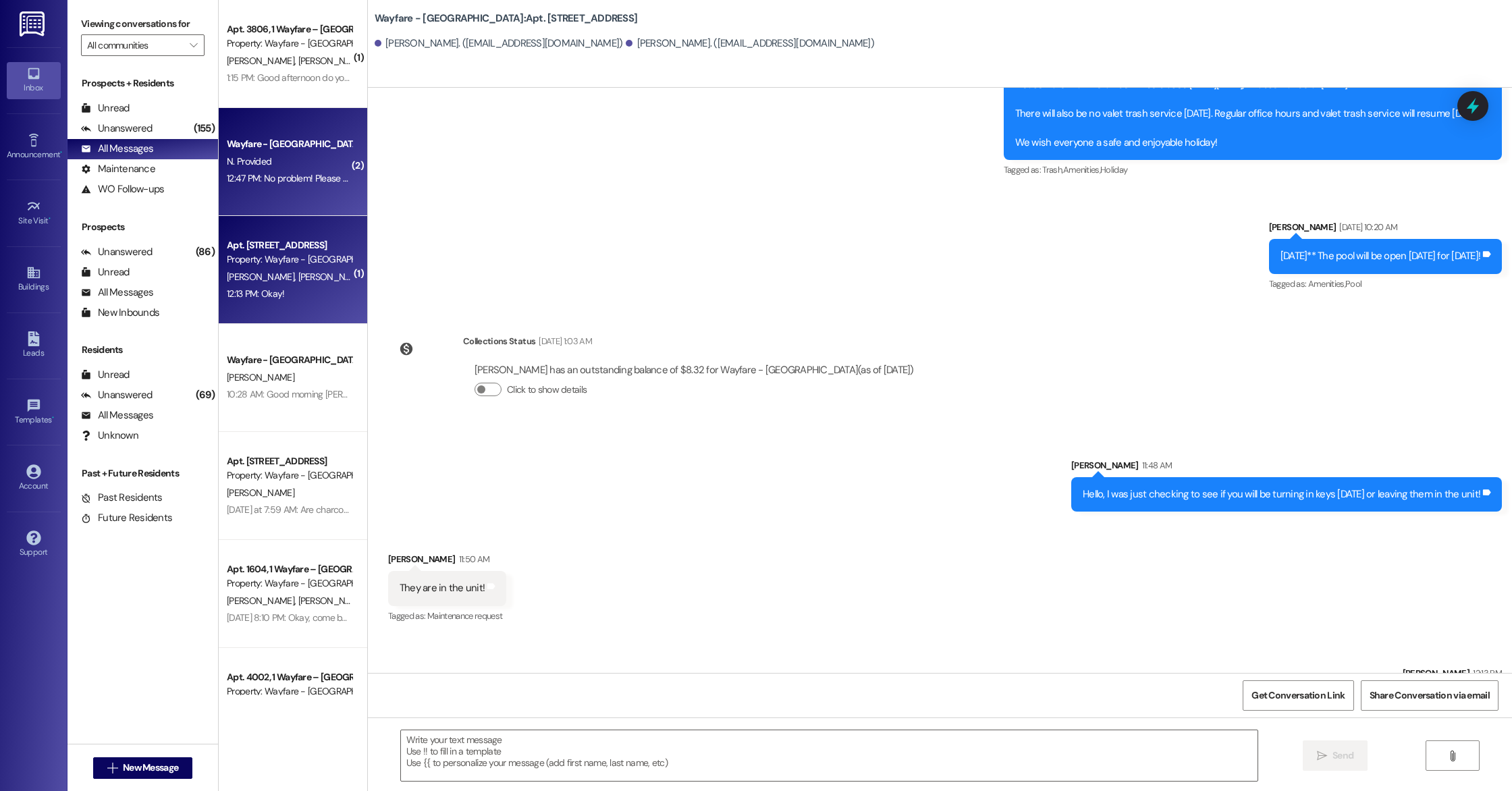
click at [277, 189] on div "Wayfare - [GEOGRAPHIC_DATA] N. Provided 12:47 PM: No problem! Please do not hes…" at bounding box center [293, 162] width 148 height 108
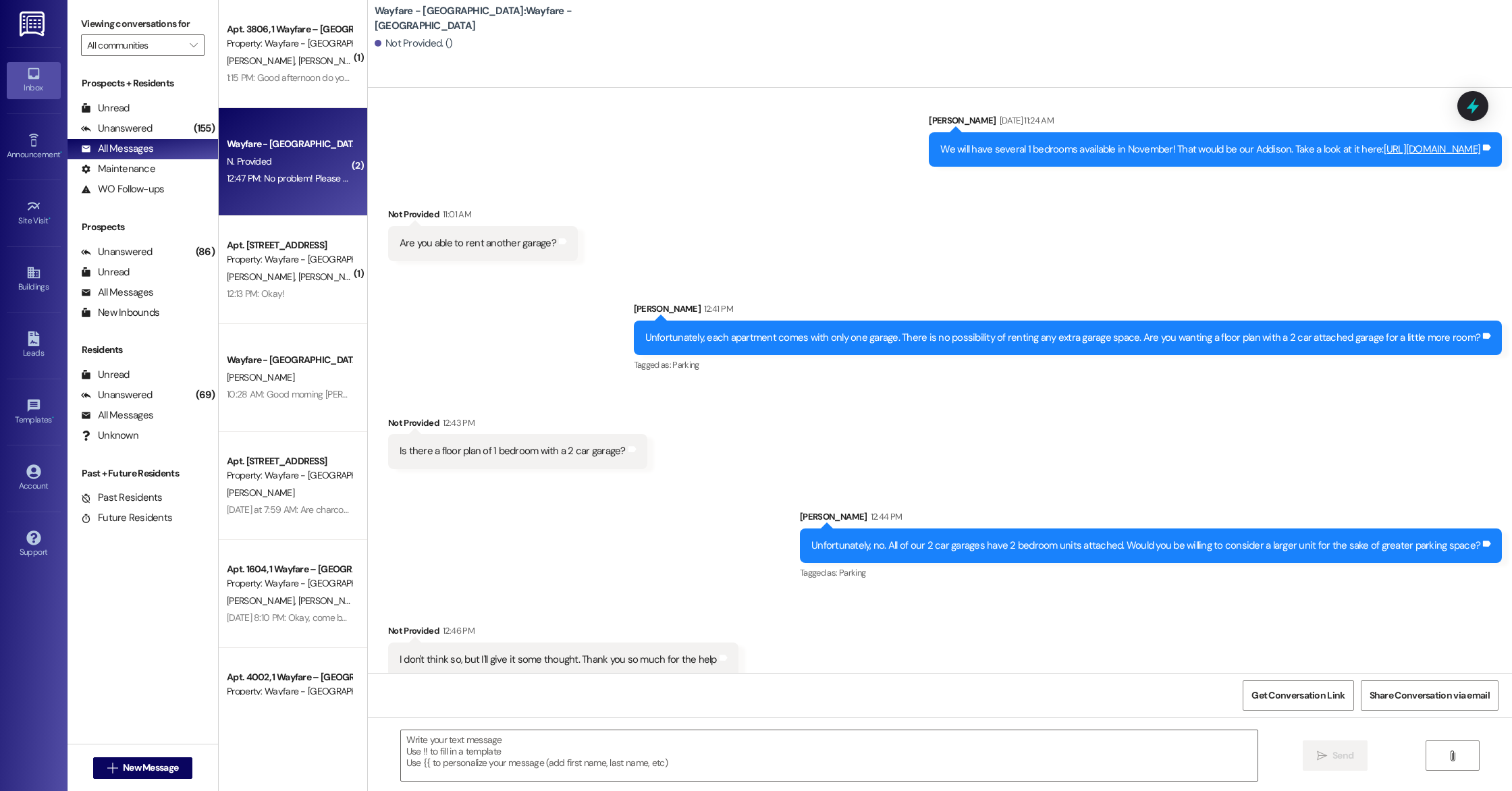
scroll to position [1588, 0]
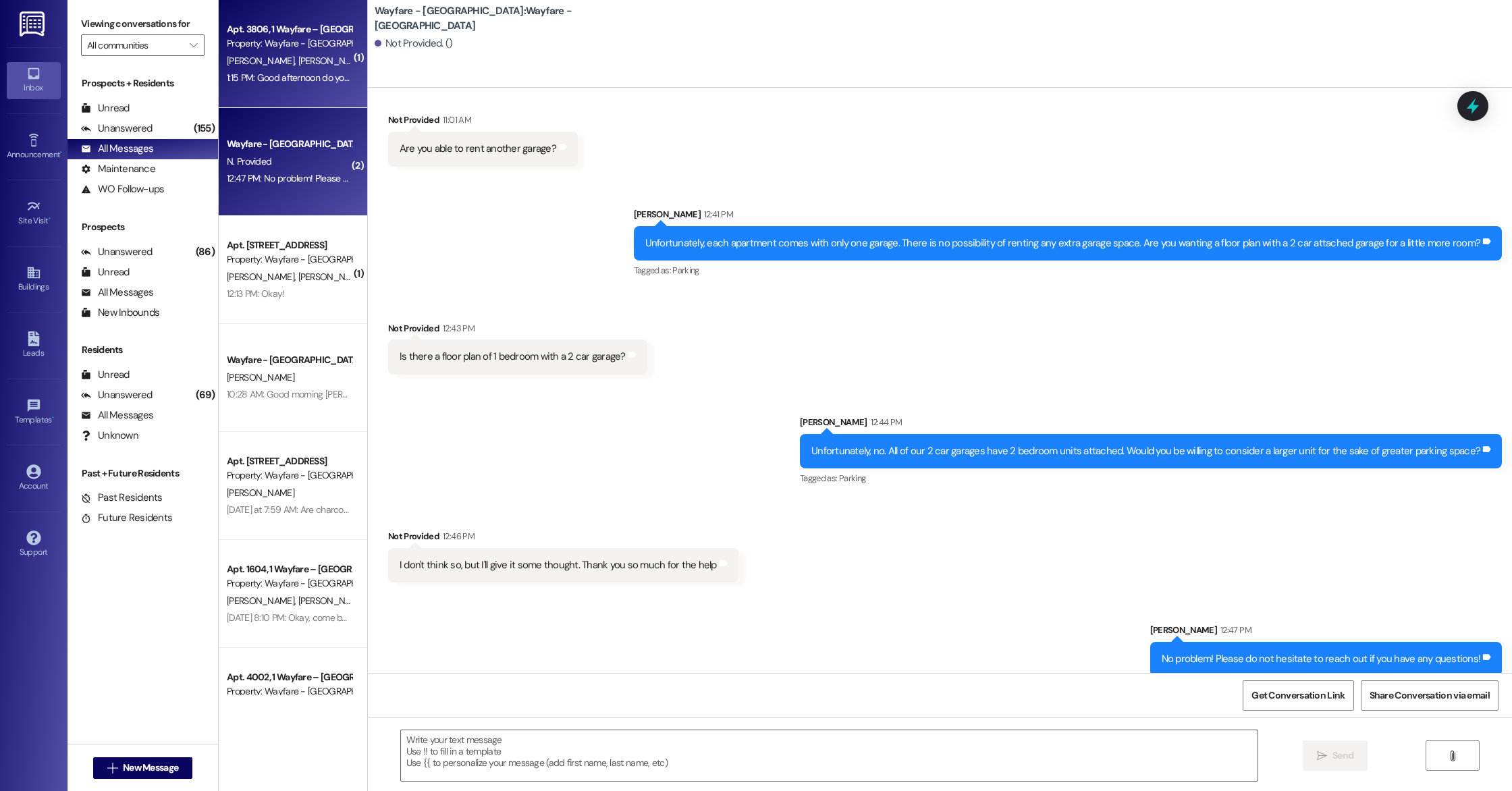
click at [295, 81] on div "1:15 PM: Good afternoon do you happen to know when the a/c company will be comi…" at bounding box center [414, 78] width 374 height 13
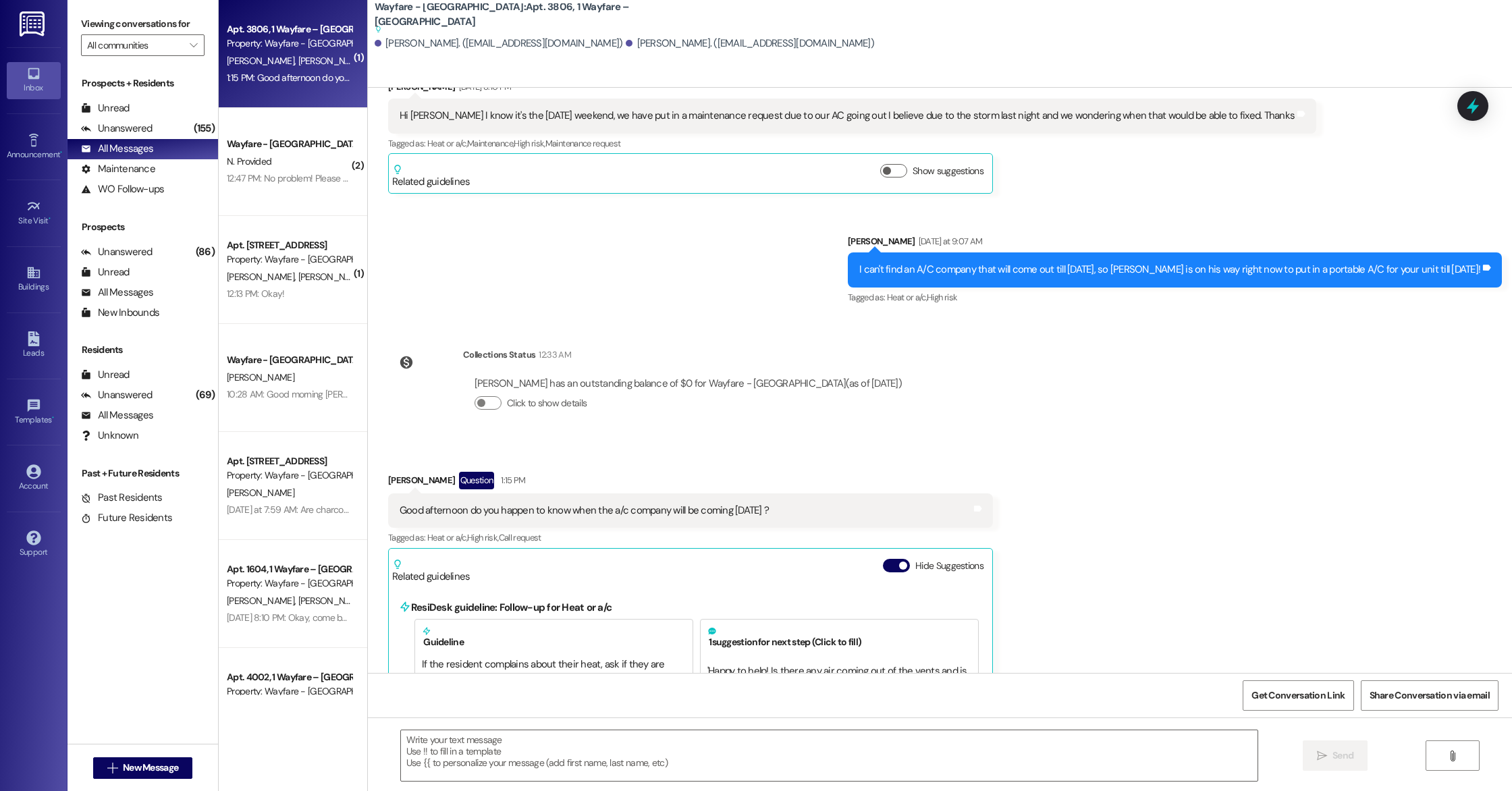
scroll to position [3048, 0]
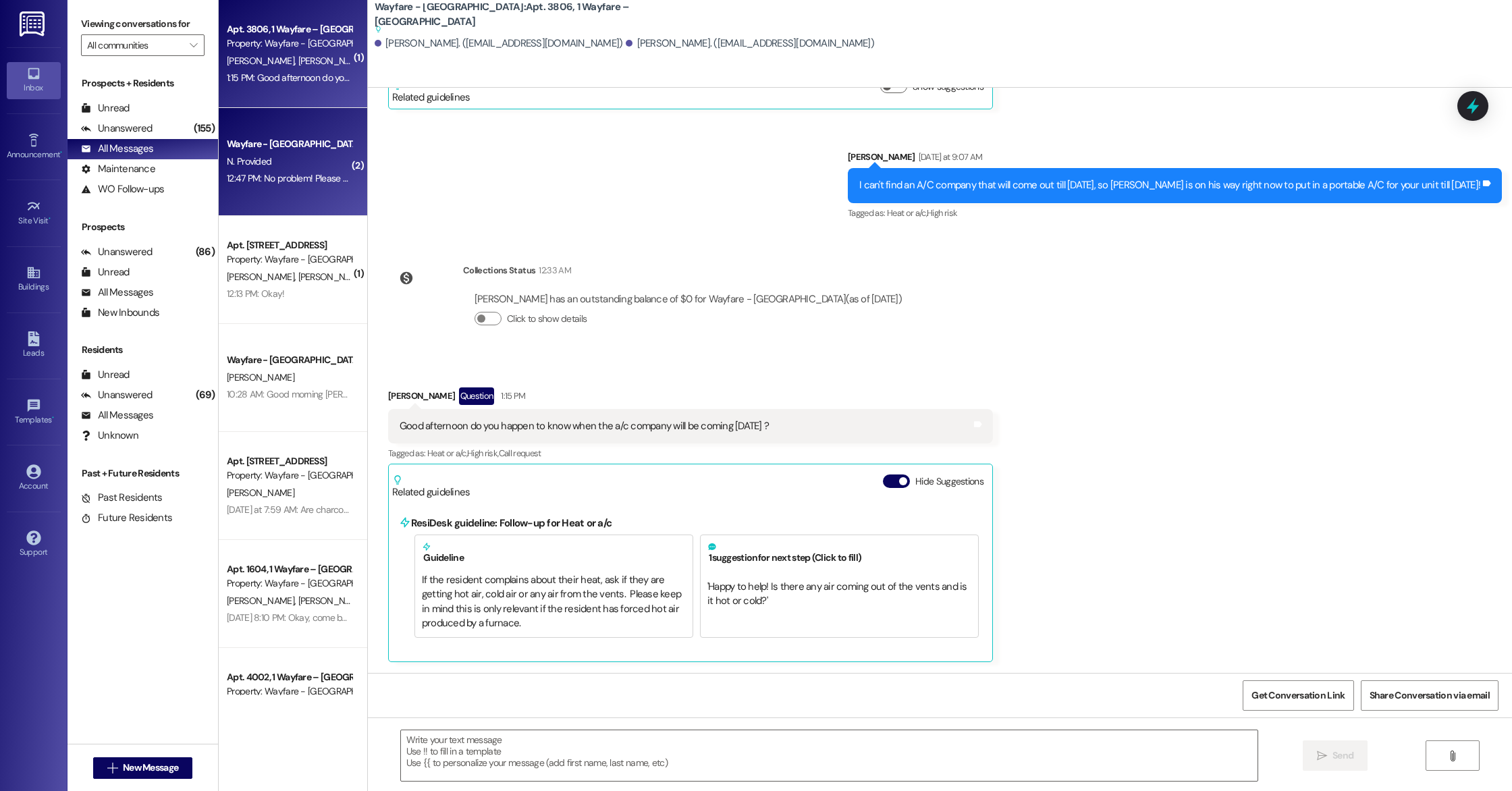
click at [317, 193] on div "Wayfare - [GEOGRAPHIC_DATA] N. Provided 12:47 PM: No problem! Please do not hes…" at bounding box center [293, 162] width 148 height 108
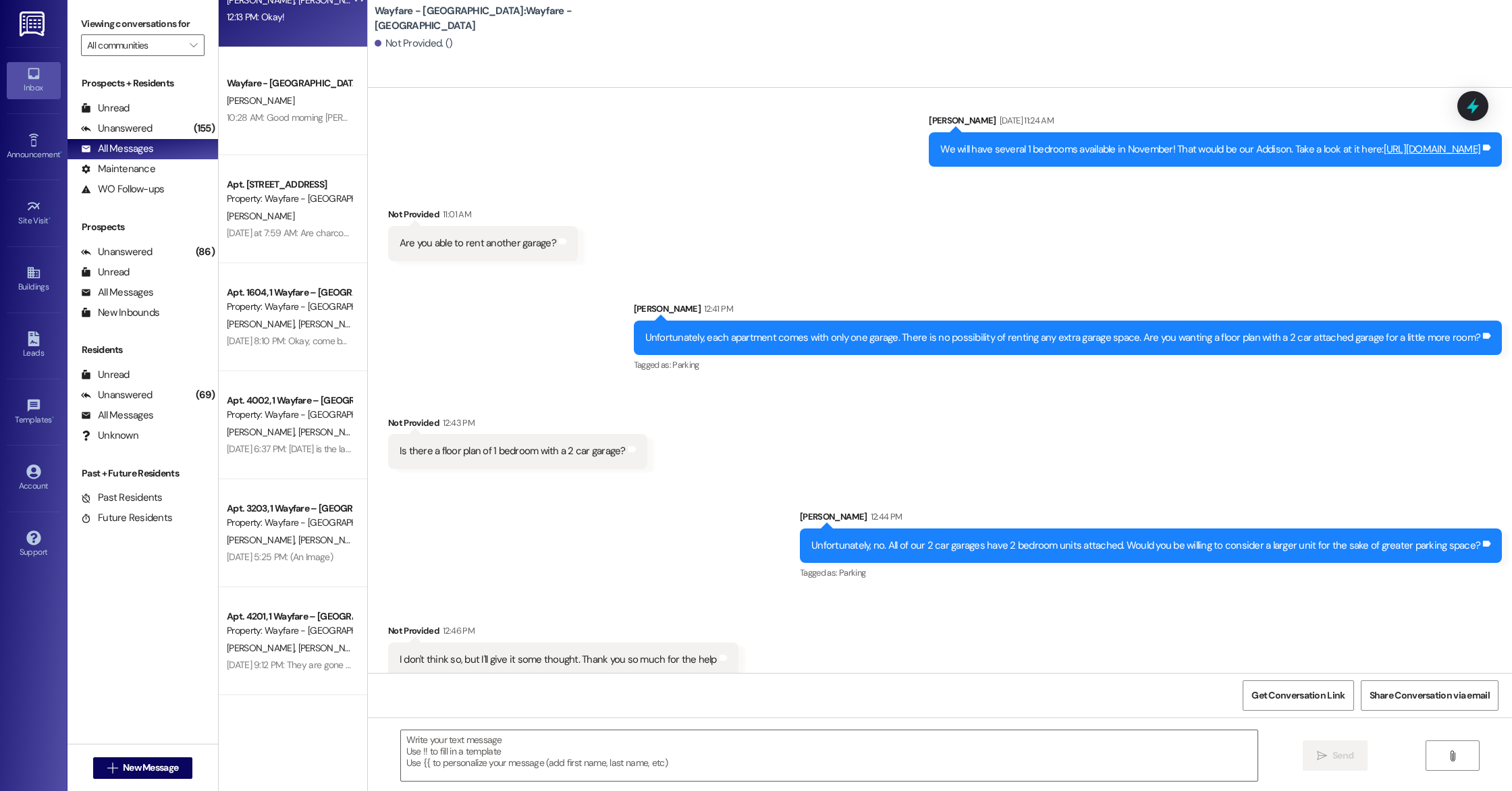
scroll to position [0, 0]
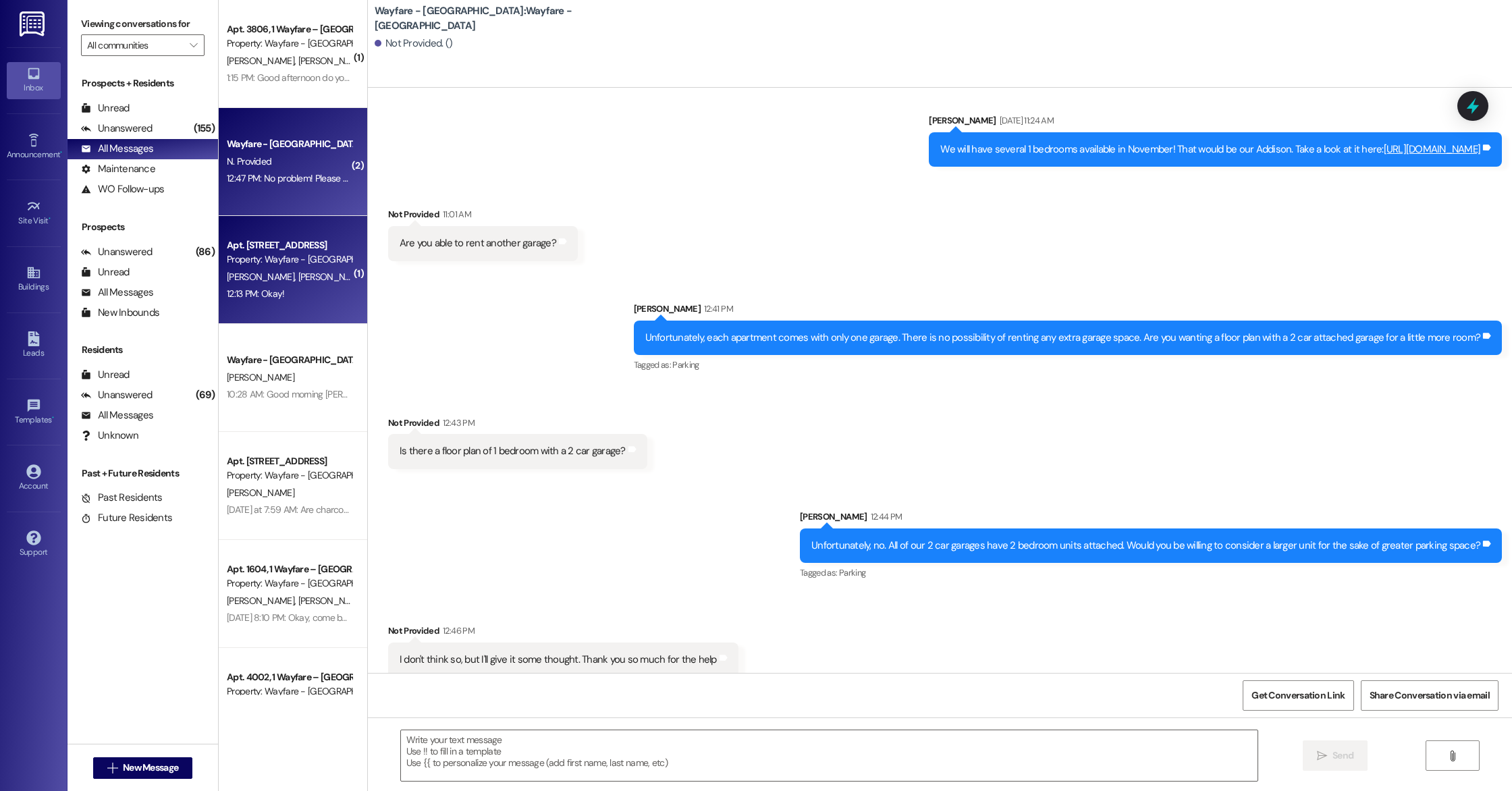
click at [307, 273] on div "[PERSON_NAME] [PERSON_NAME]" at bounding box center [289, 277] width 127 height 17
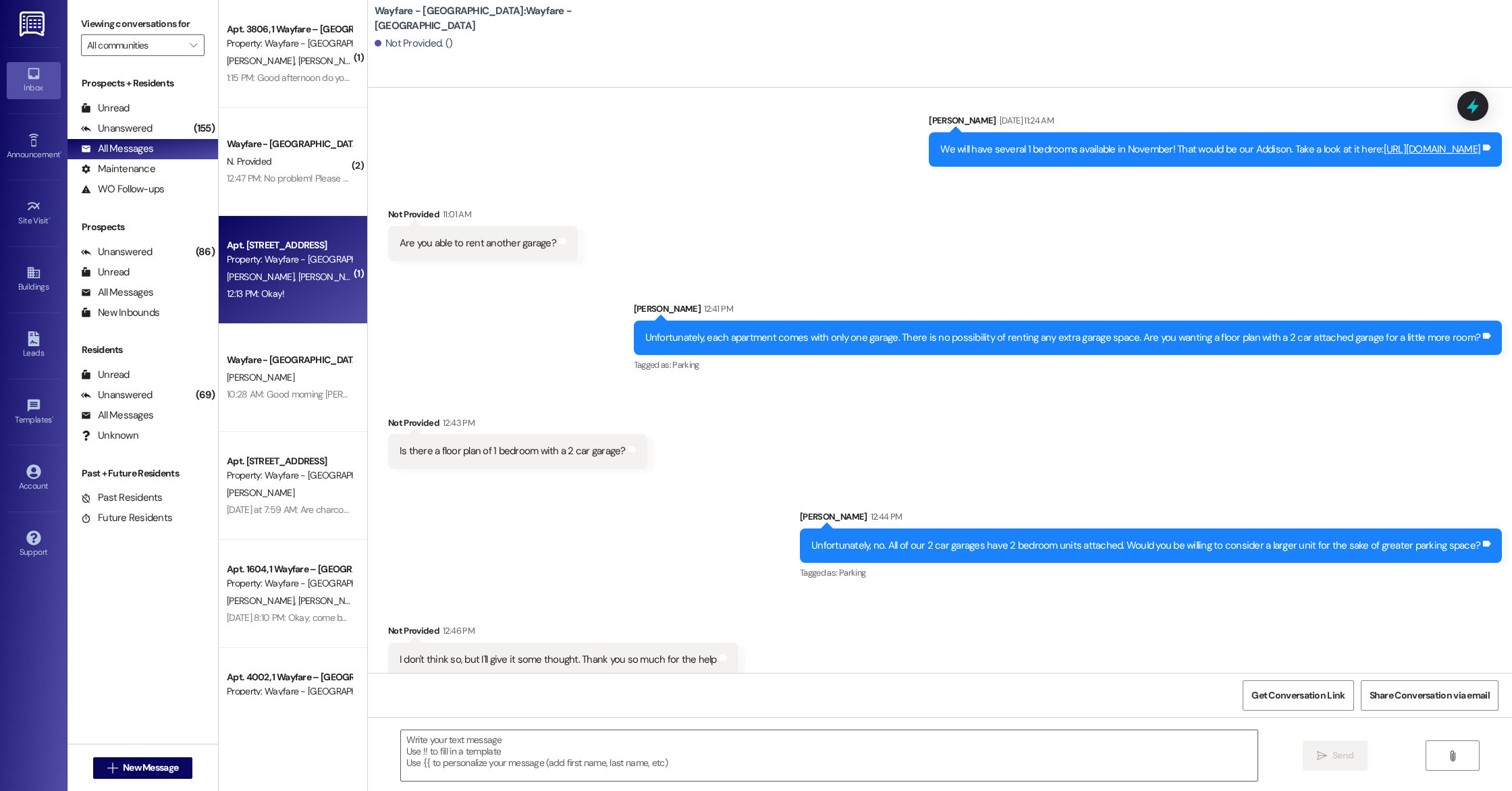
scroll to position [9216, 0]
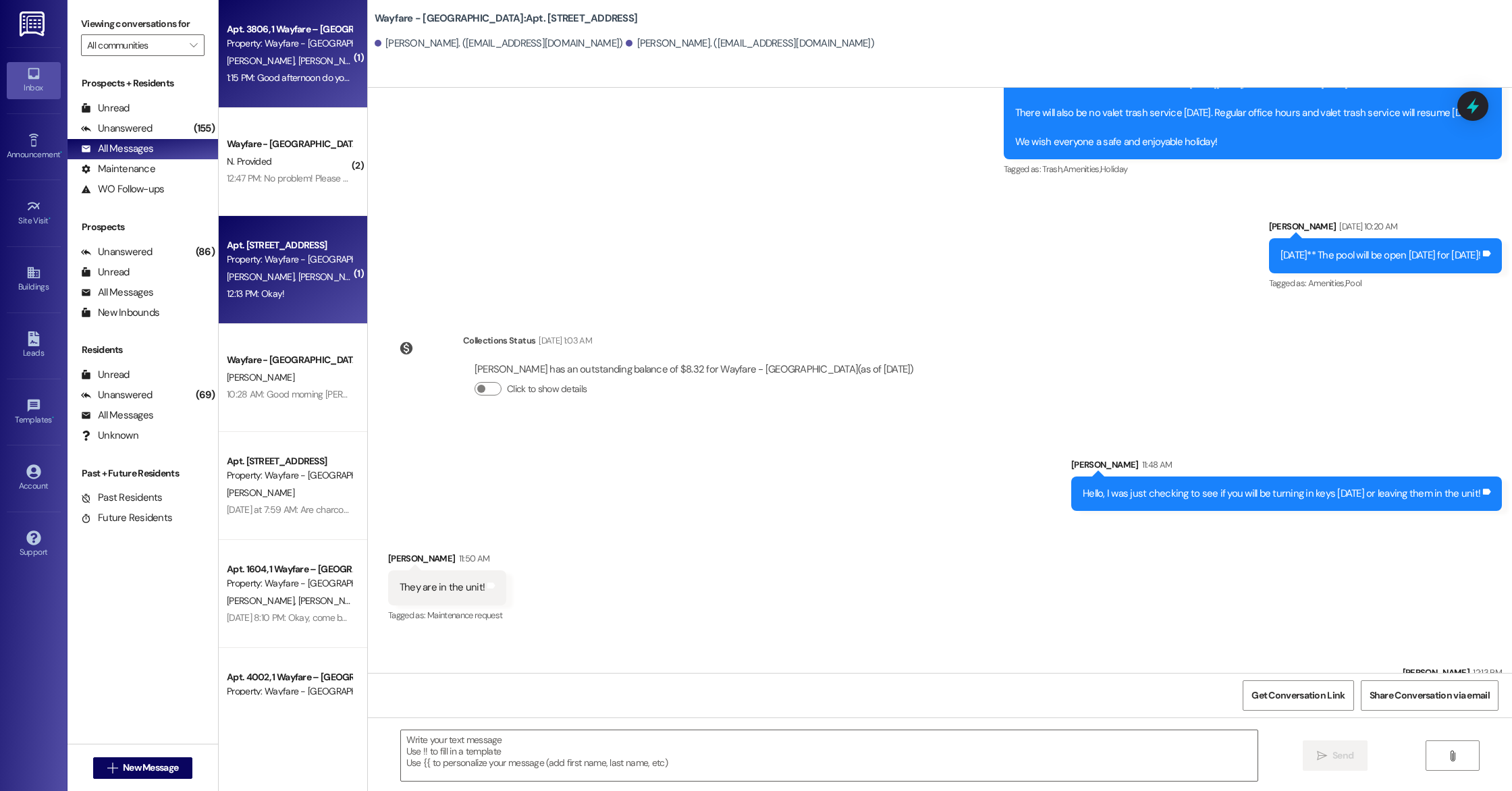
click at [281, 77] on div "1:15 PM: Good afternoon do you happen to know when the a/c company will be comi…" at bounding box center [414, 78] width 374 height 13
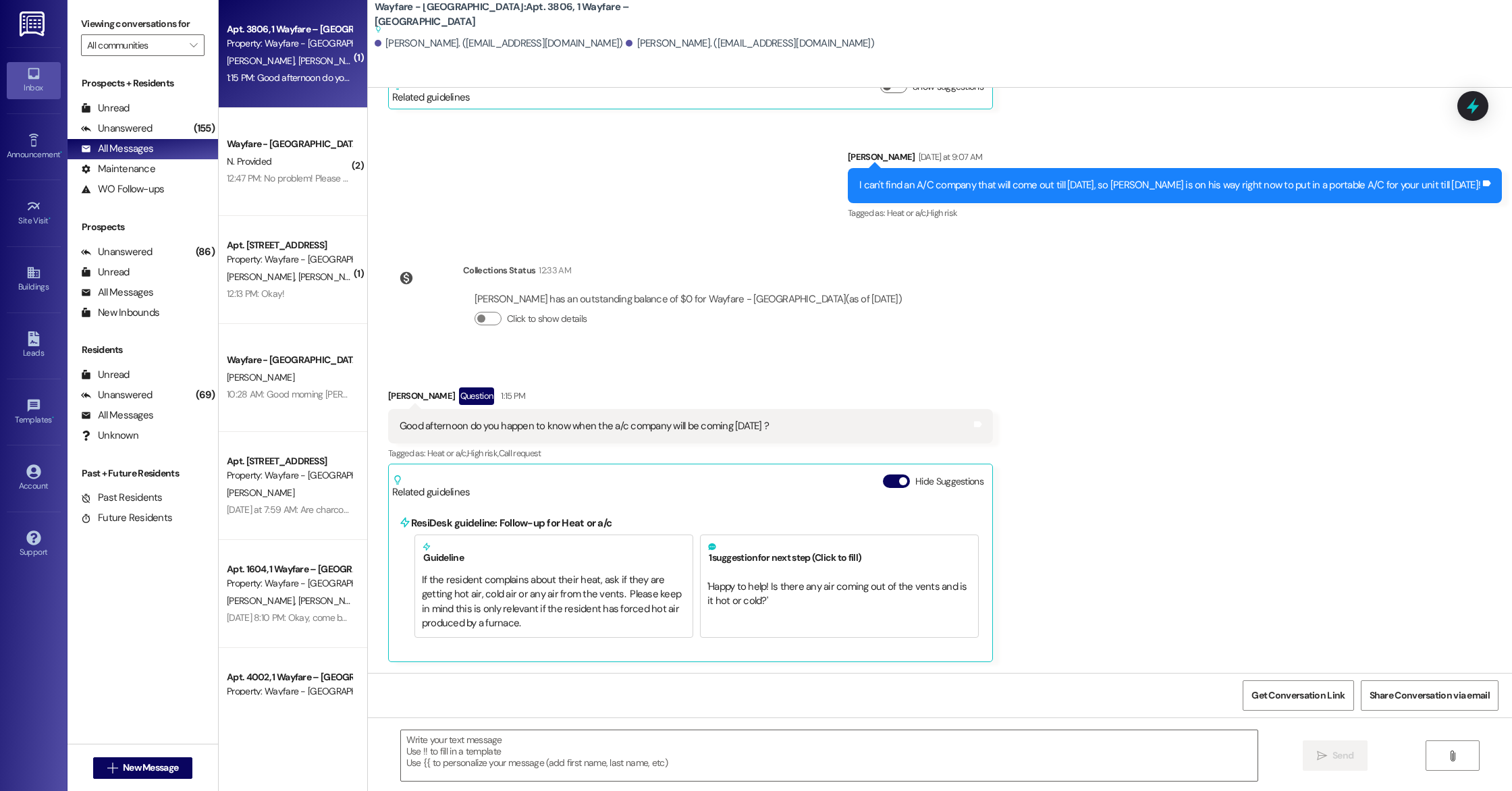
scroll to position [3048, 0]
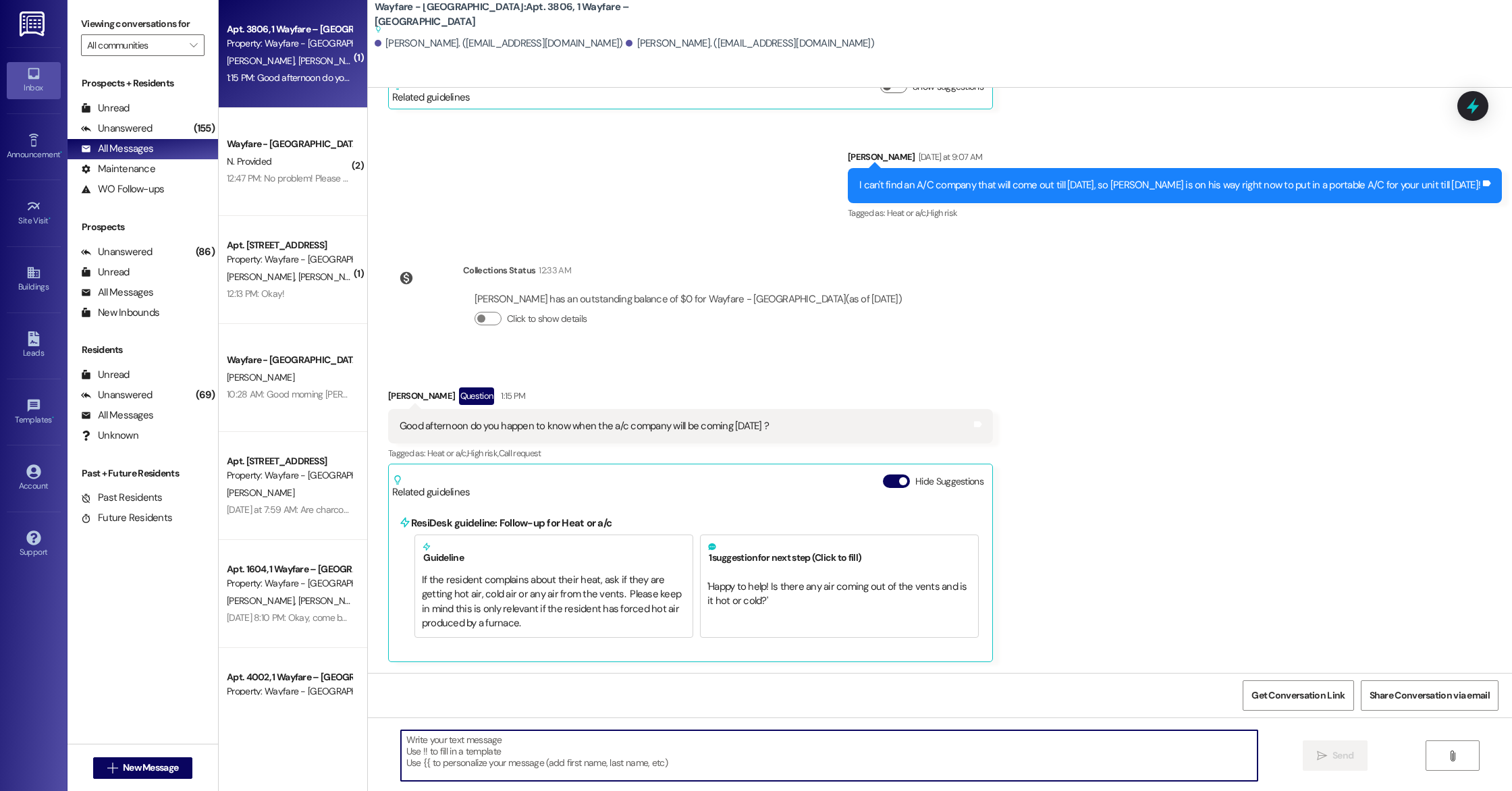
click at [499, 747] on textarea at bounding box center [830, 755] width 857 height 50
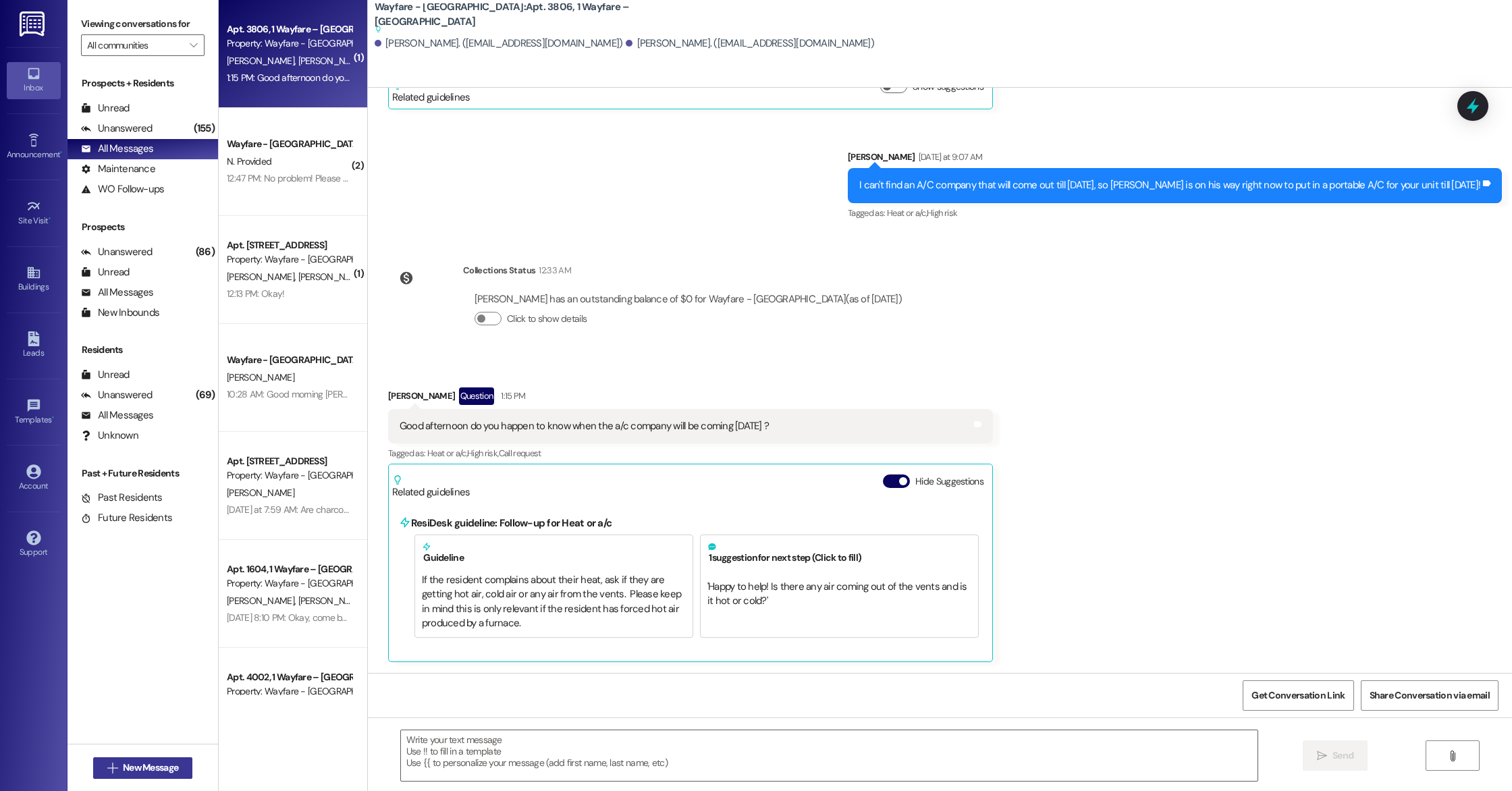
click at [164, 772] on span "New Message" at bounding box center [151, 768] width 56 height 14
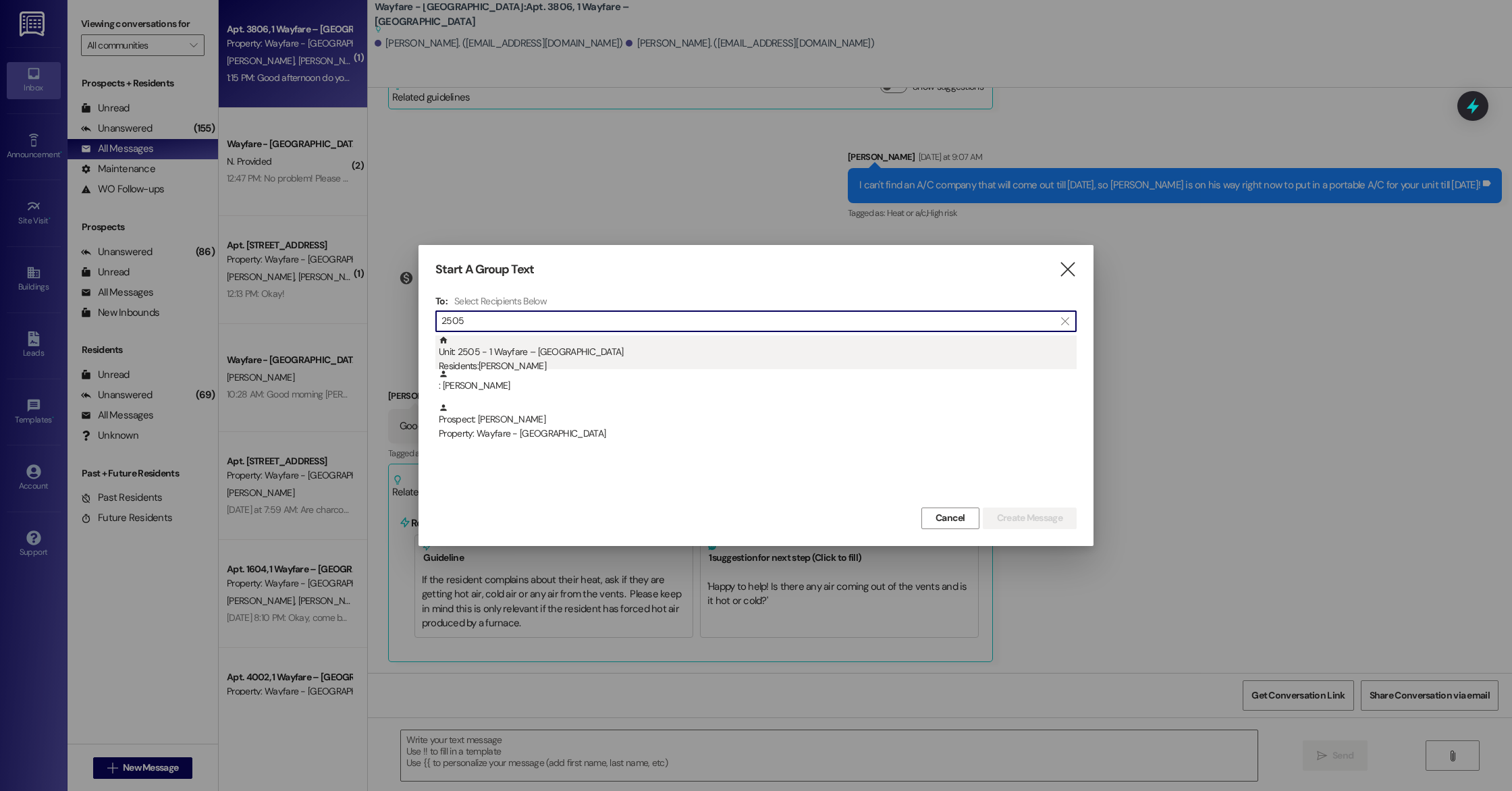
type input "2505"
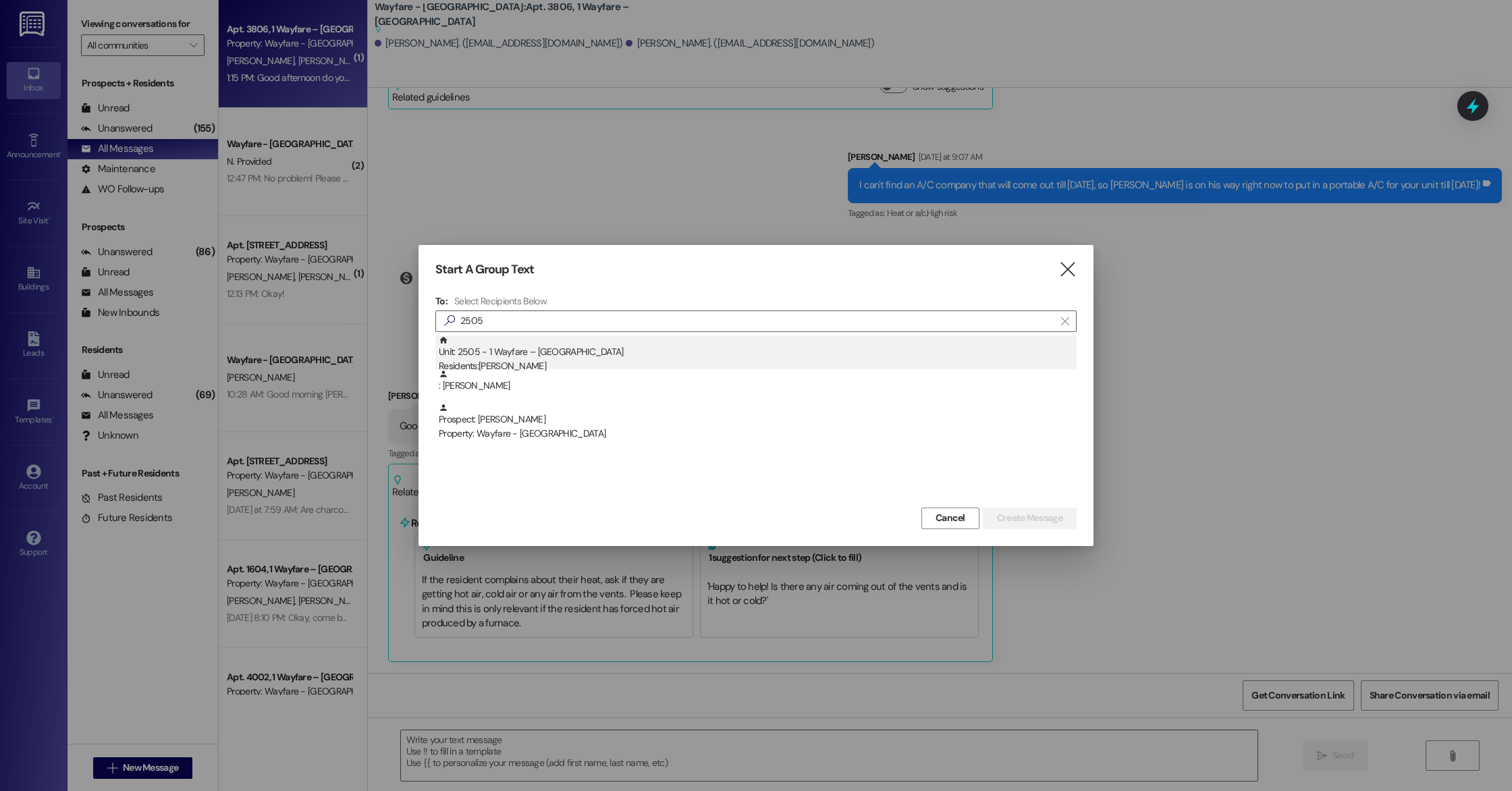
click at [535, 355] on div "Unit: 2505 - 1 Wayfare – [GEOGRAPHIC_DATA] Residents: [PERSON_NAME]" at bounding box center [758, 355] width 637 height 39
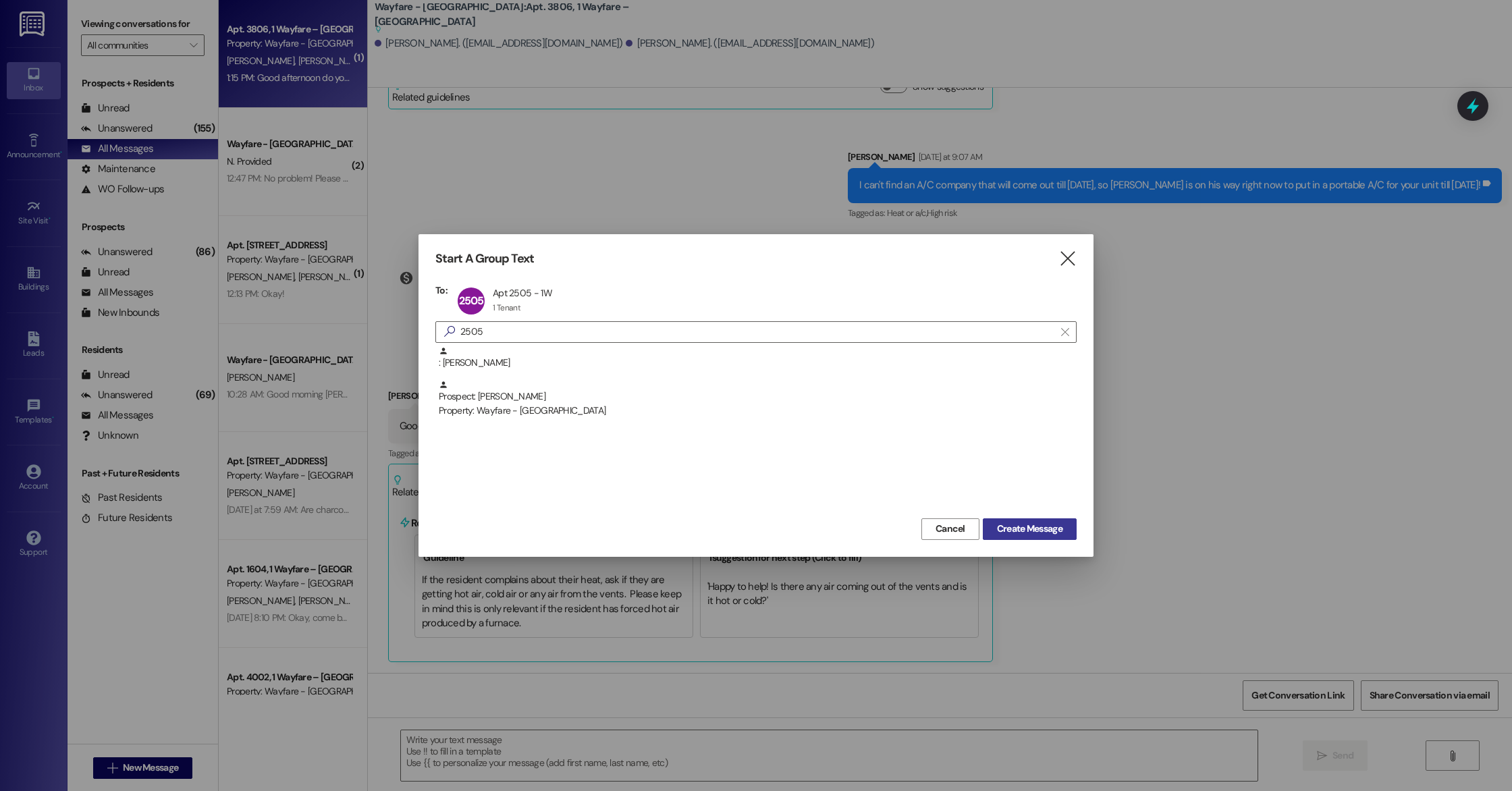
click at [1033, 532] on span "Create Message" at bounding box center [1029, 529] width 66 height 14
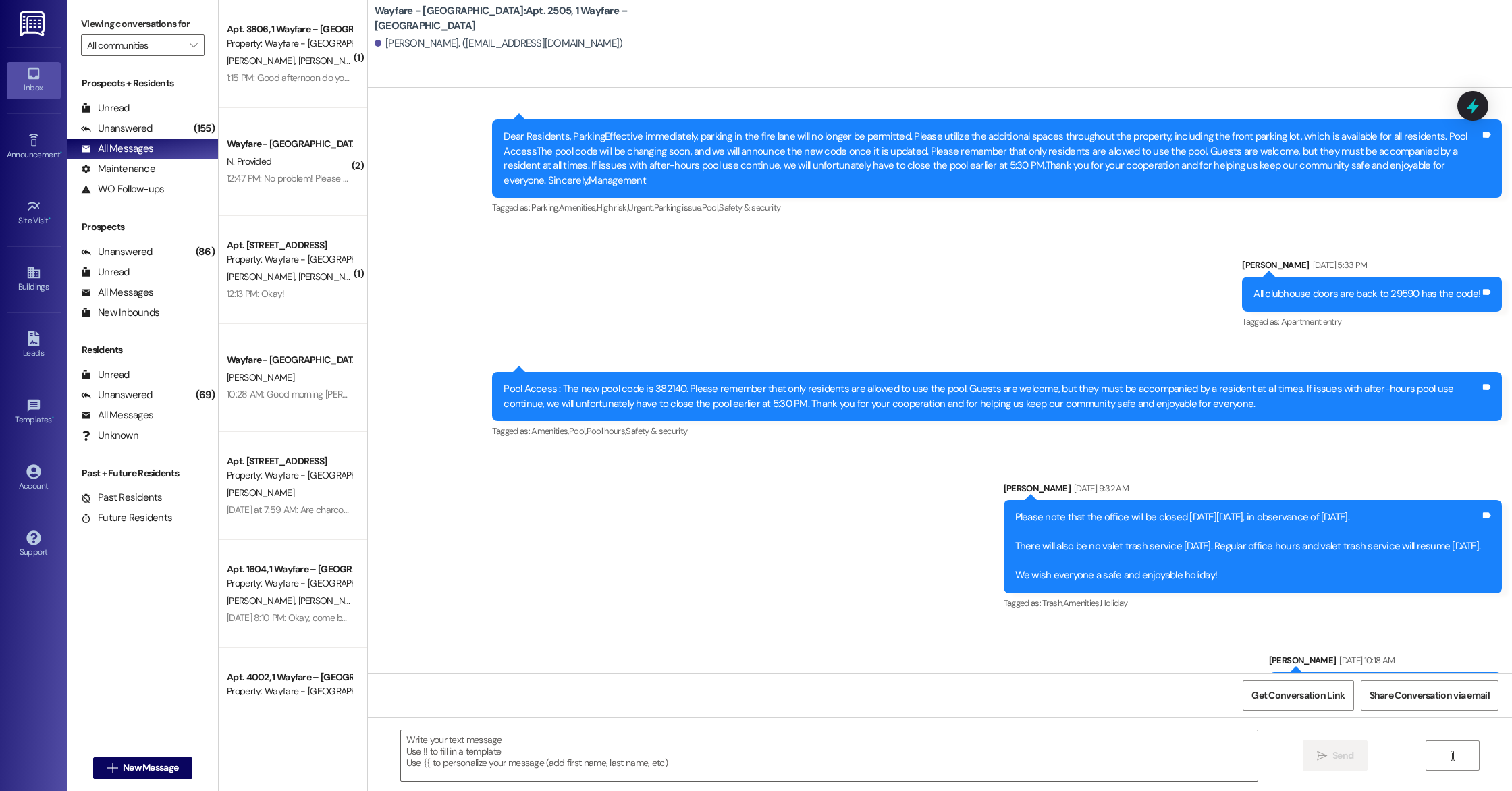
scroll to position [19816, 0]
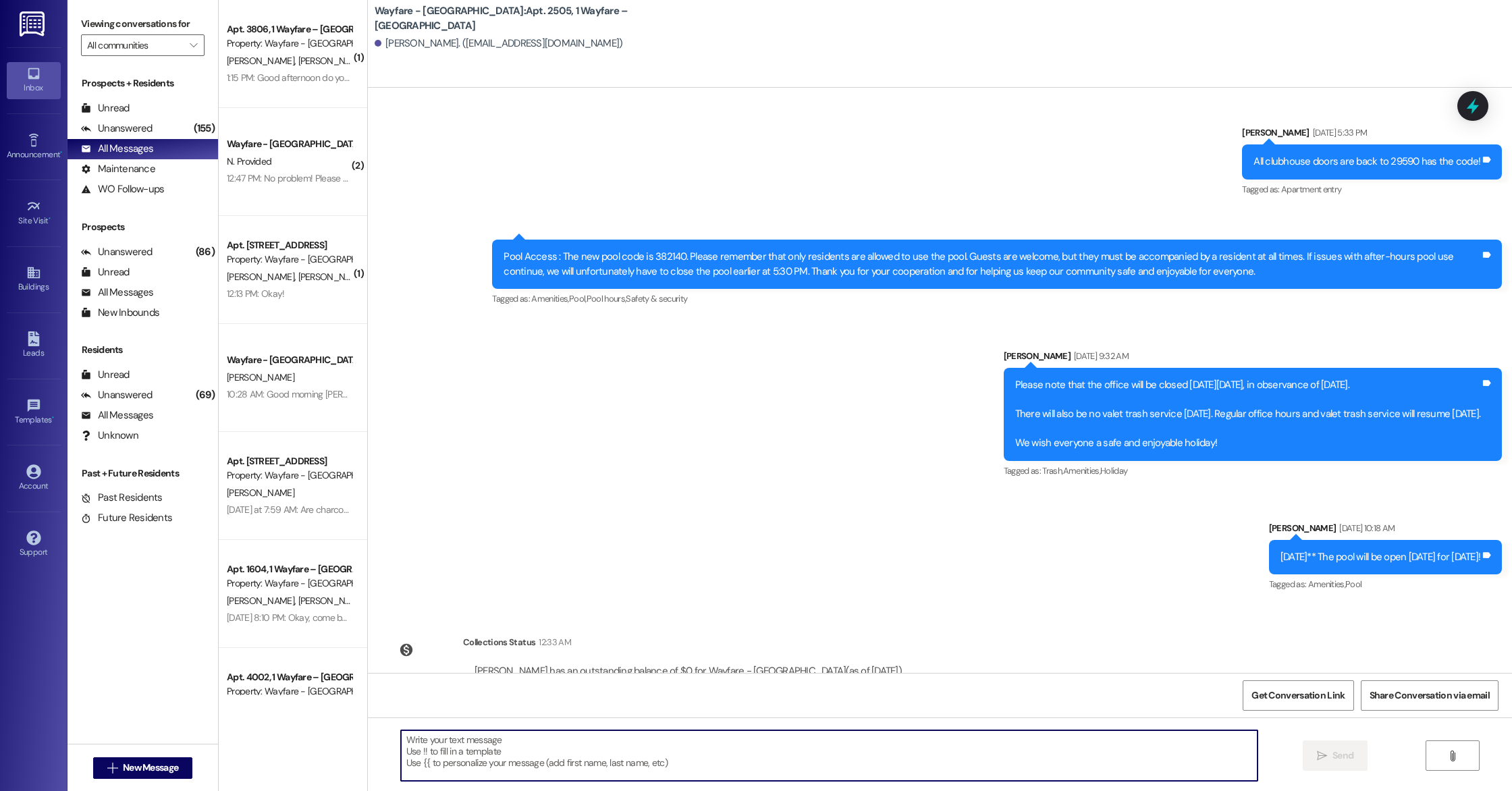
click at [474, 738] on textarea at bounding box center [830, 755] width 857 height 50
type textarea "We have a package for you in our office!"
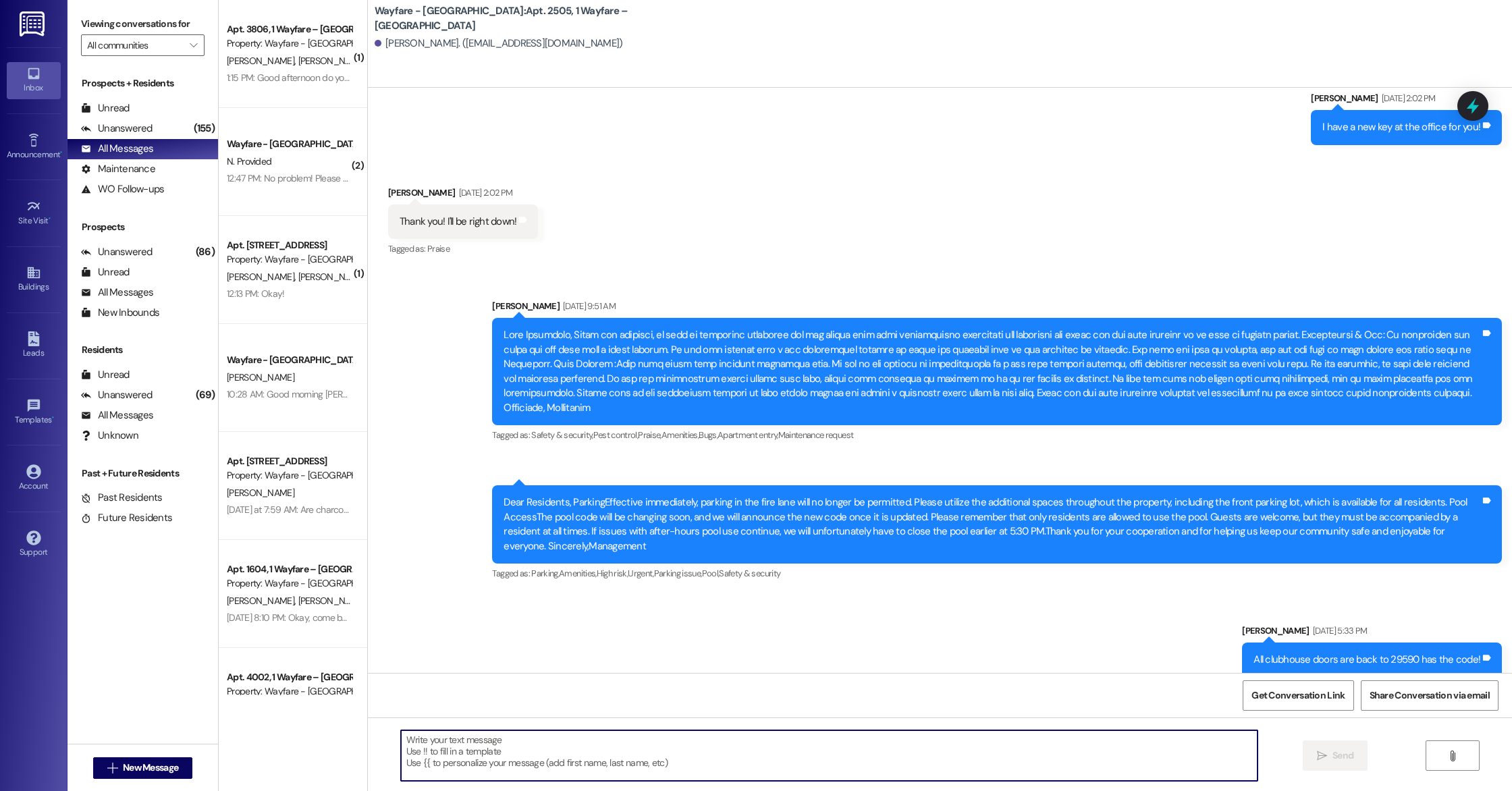
scroll to position [19911, 0]
